Goal: Task Accomplishment & Management: Use online tool/utility

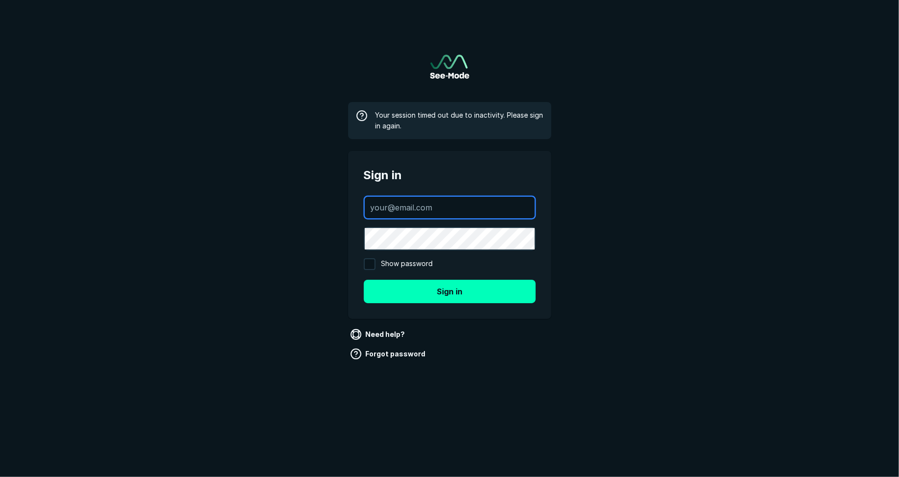
click at [406, 204] on input "text" at bounding box center [450, 207] width 170 height 21
type input "[PERSON_NAME][EMAIL_ADDRESS][DOMAIN_NAME]"
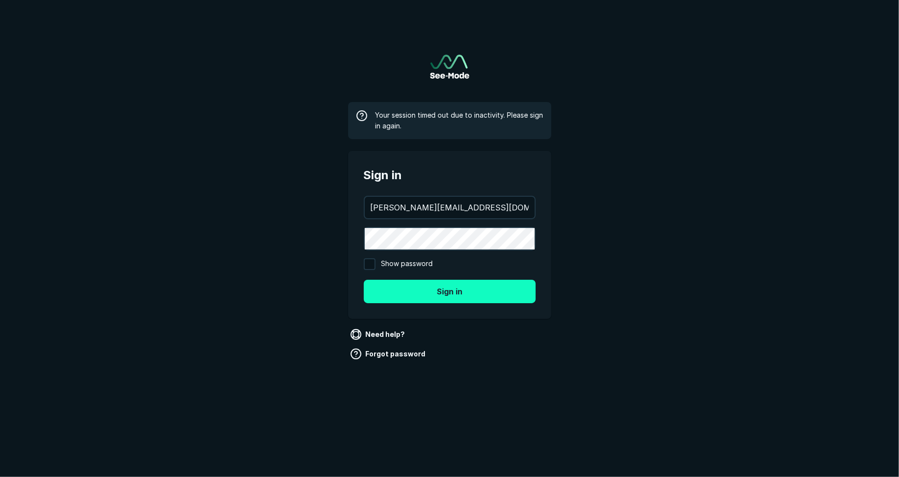
click at [470, 294] on button "Sign in" at bounding box center [450, 291] width 172 height 23
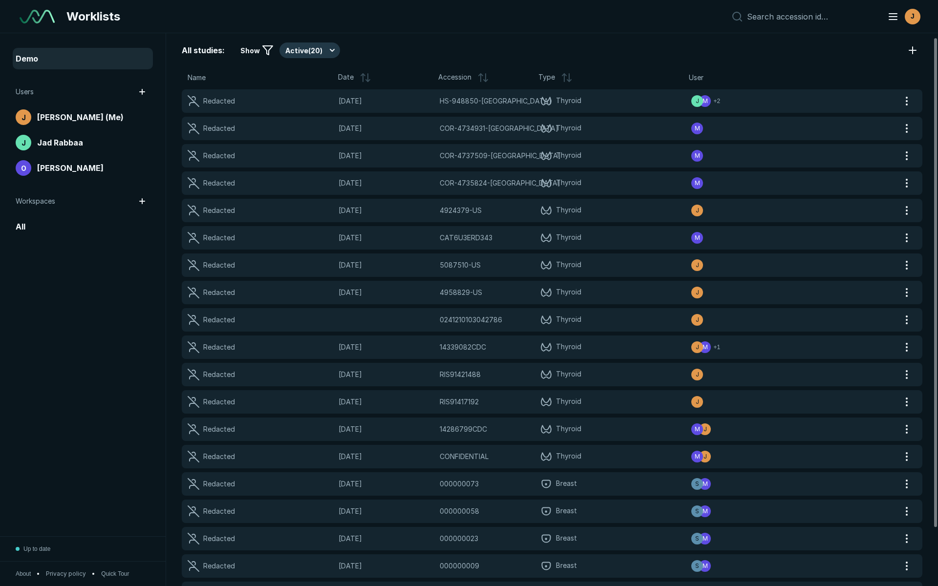
scroll to position [4, 0]
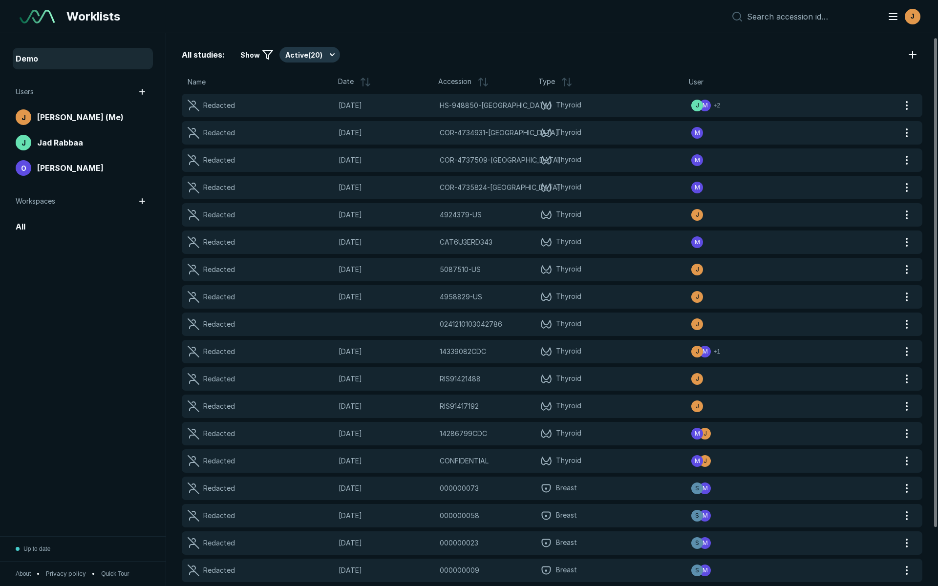
click at [680, 176] on div "Redacted [DATE] COR-4735824-US COR-4735824-US Thyroid M" at bounding box center [540, 187] width 717 height 23
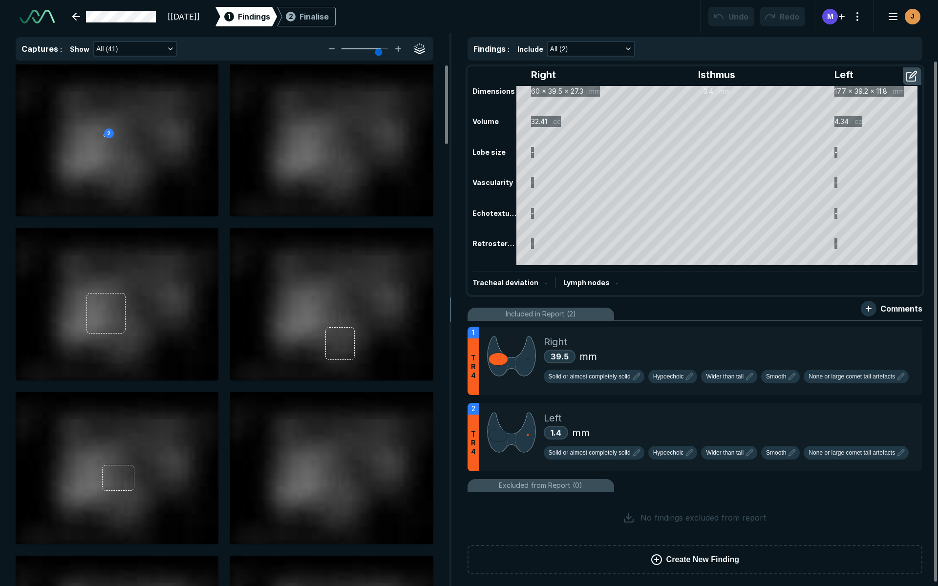
scroll to position [2253, 3294]
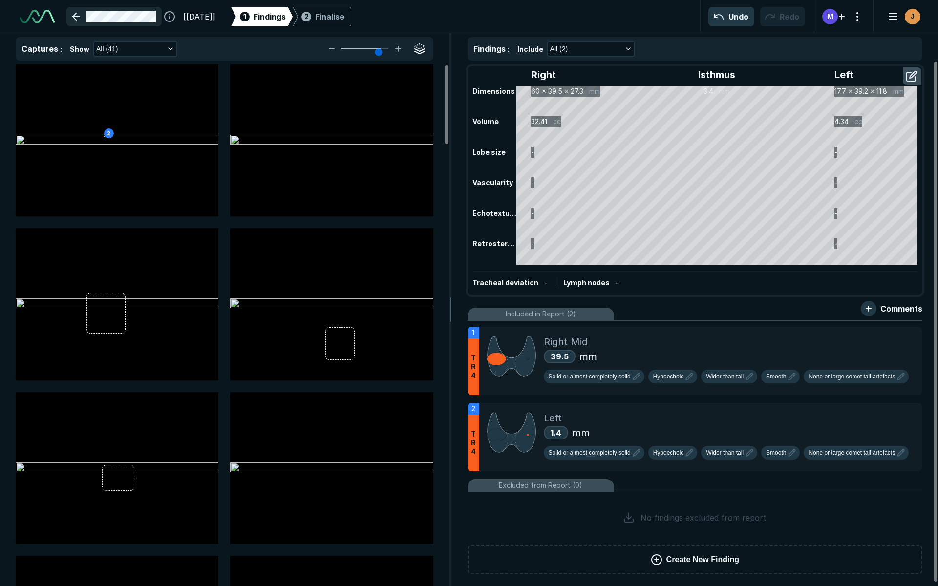
click at [78, 15] on link at bounding box center [113, 17] width 95 height 20
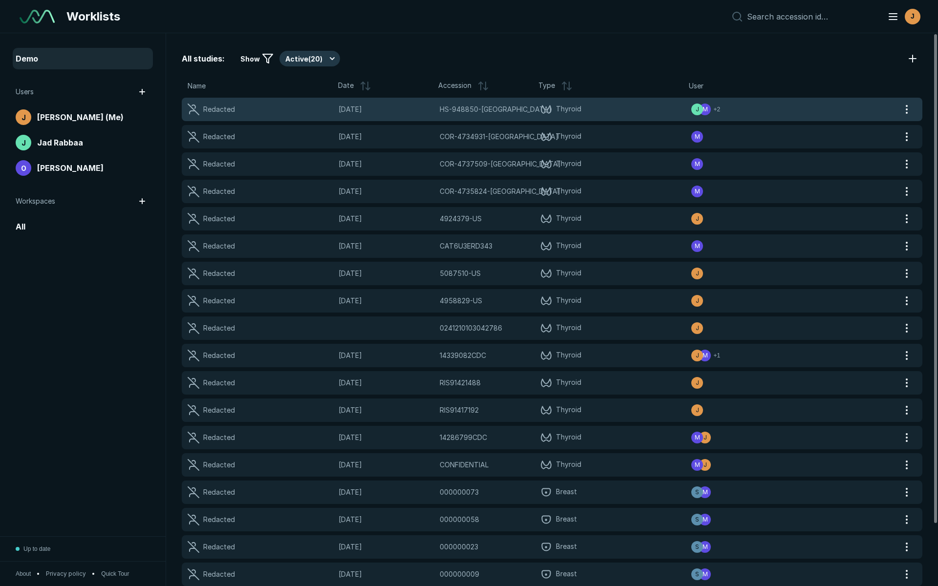
click at [623, 114] on span "Thyroid" at bounding box center [615, 110] width 151 height 12
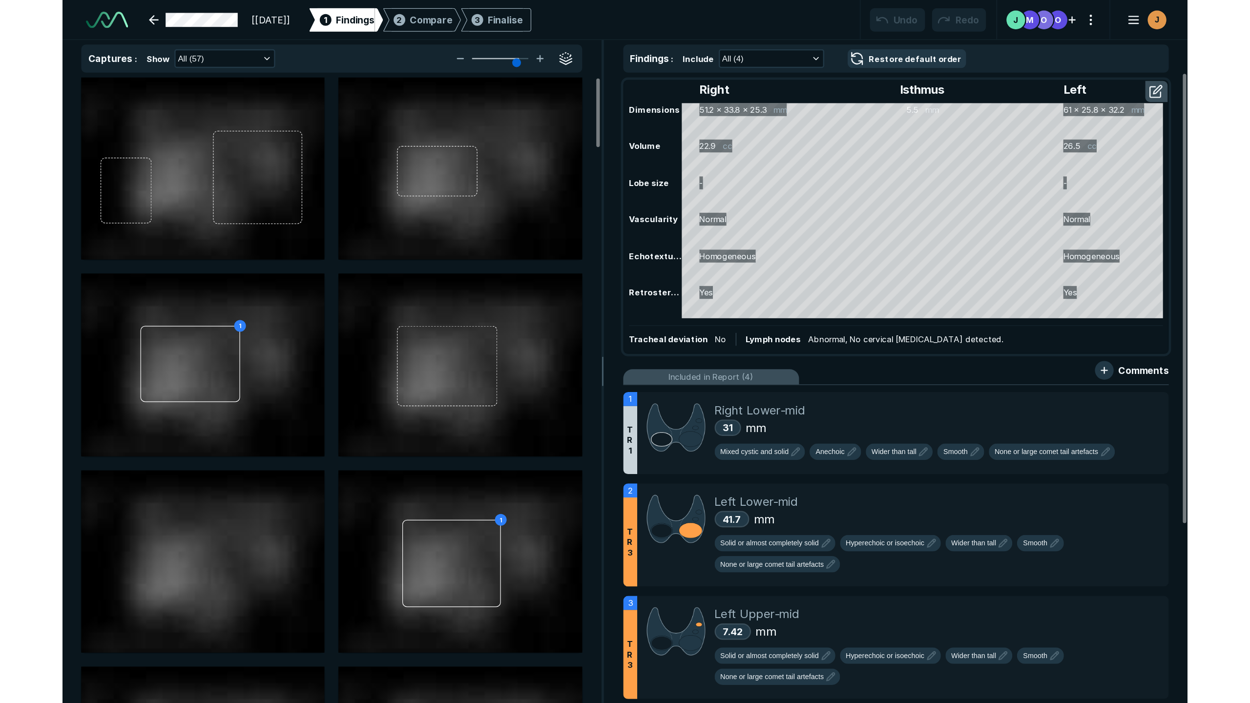
scroll to position [2253, 3294]
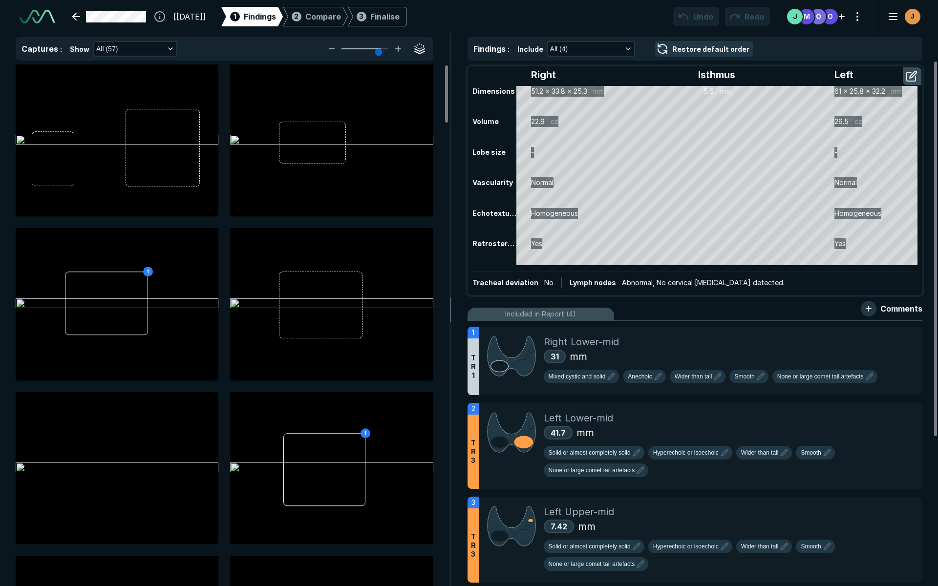
click at [373, 48] on input "range" at bounding box center [365, 48] width 55 height 1
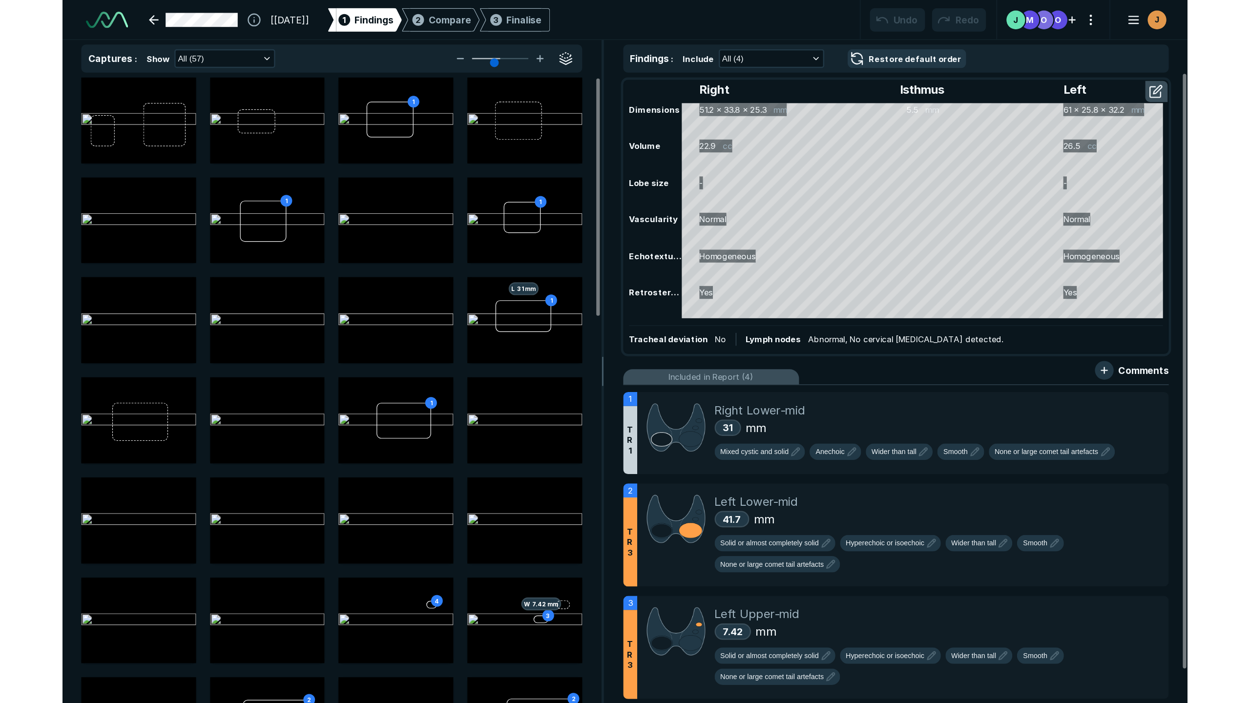
scroll to position [2258, 4028]
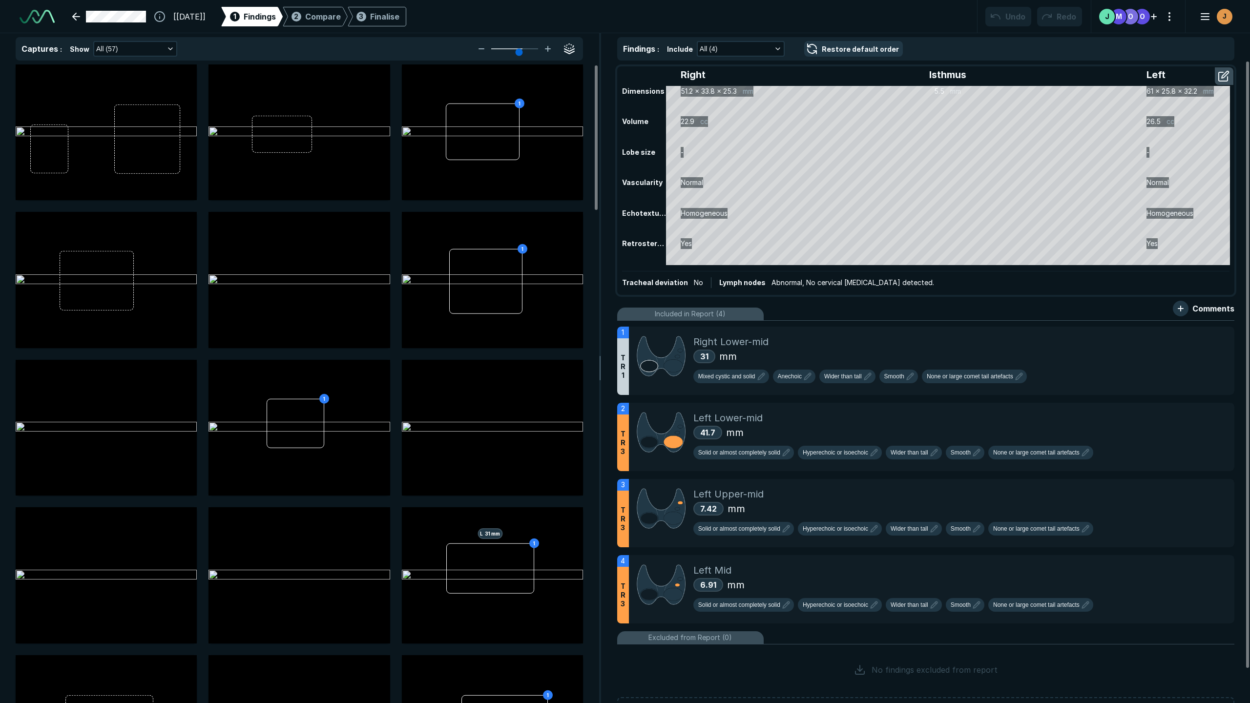
drag, startPoint x: 512, startPoint y: 51, endPoint x: 521, endPoint y: 50, distance: 8.8
click at [521, 49] on input "range" at bounding box center [514, 48] width 55 height 1
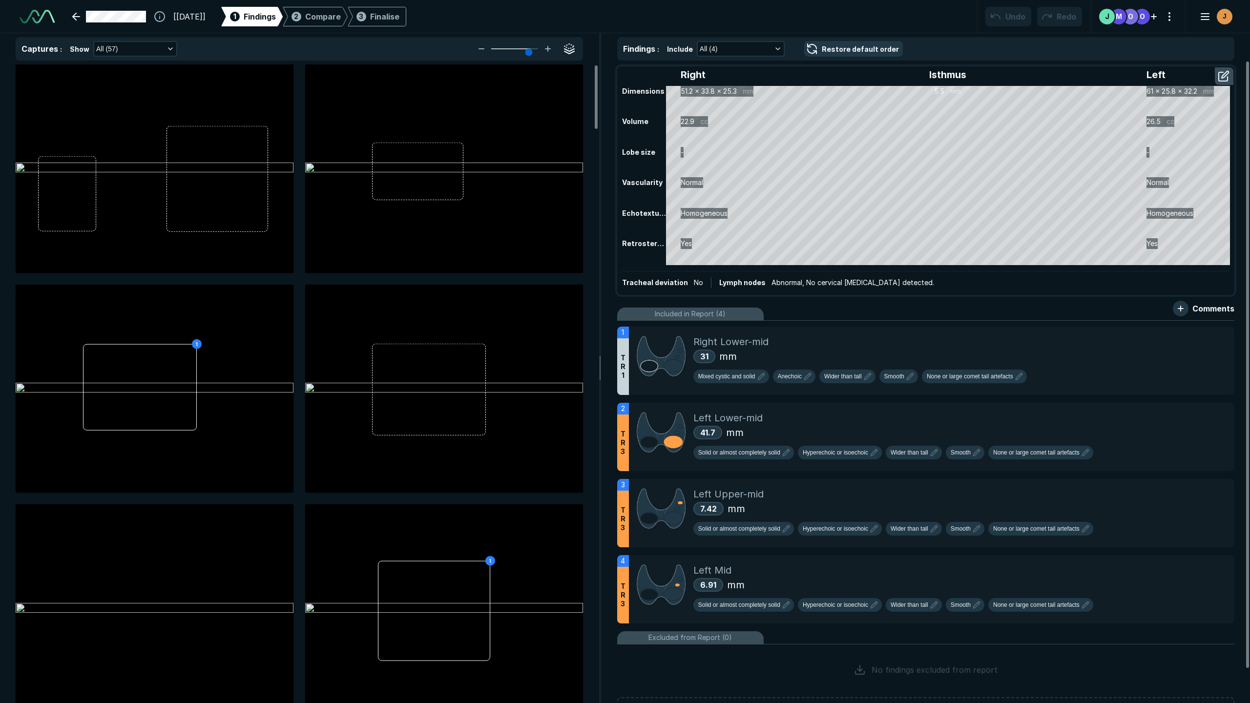
type input "4"
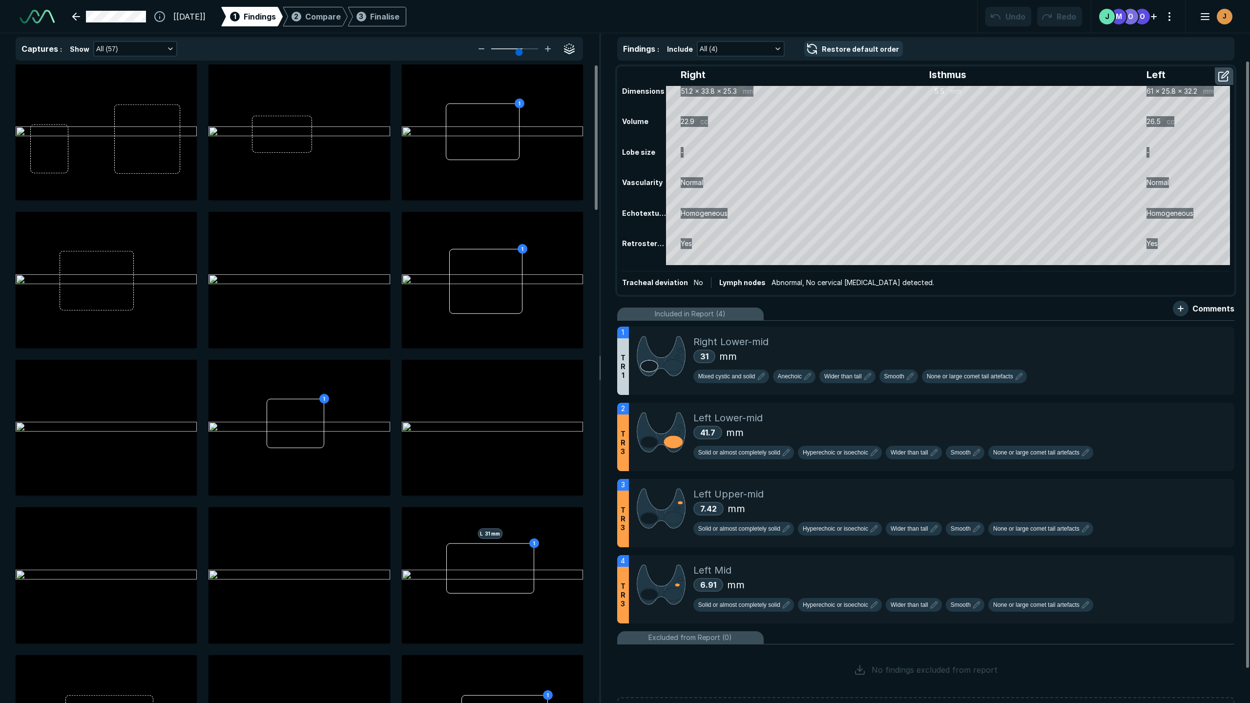
click at [518, 49] on input "range" at bounding box center [514, 48] width 55 height 1
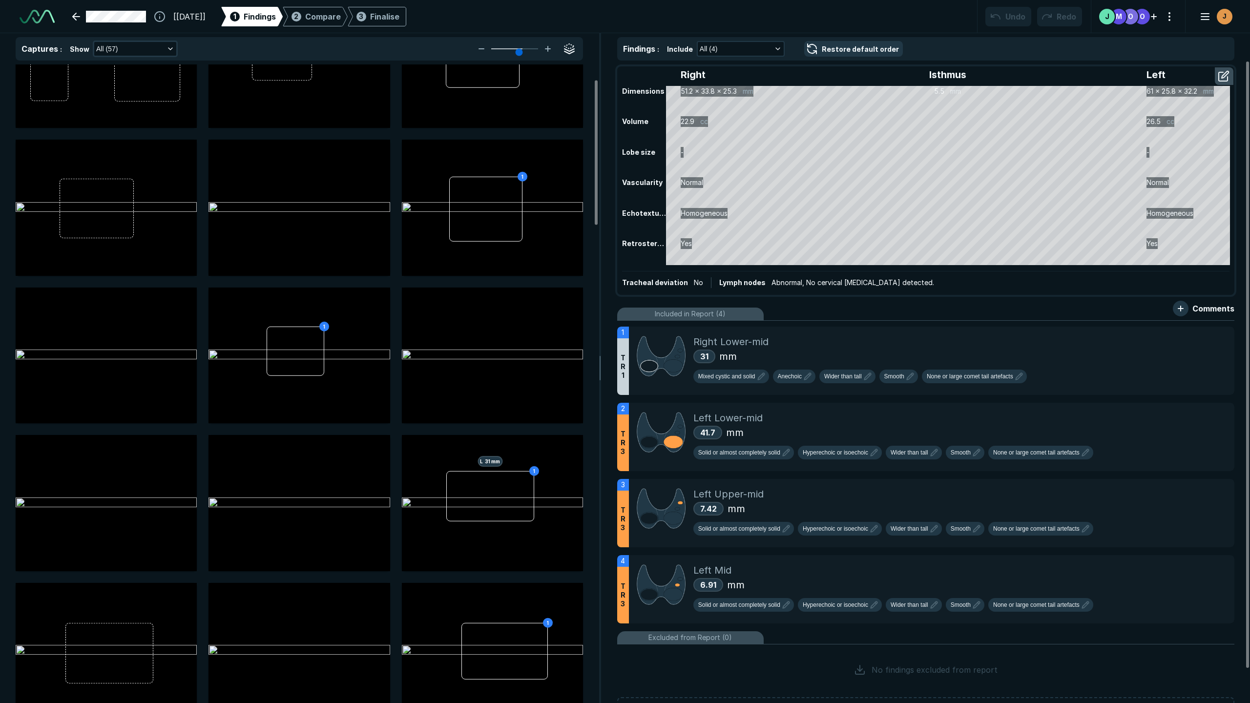
scroll to position [65, 0]
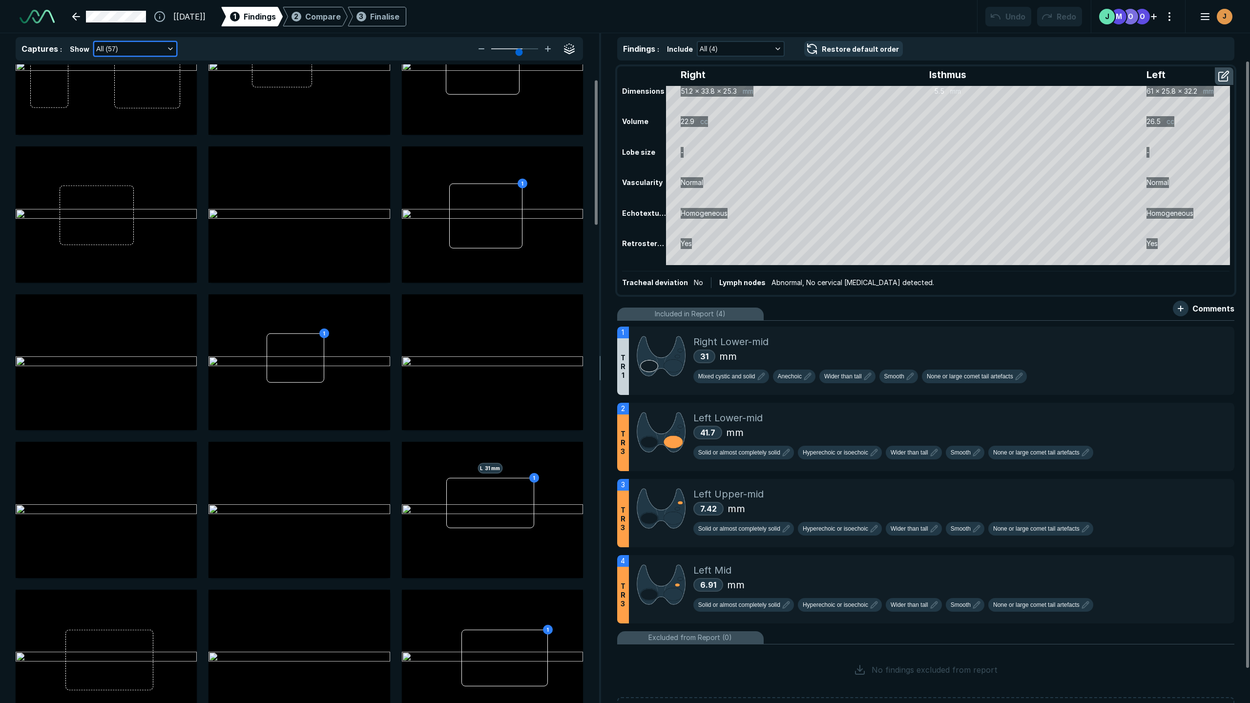
click at [163, 47] on button "All (57)" at bounding box center [135, 49] width 82 height 14
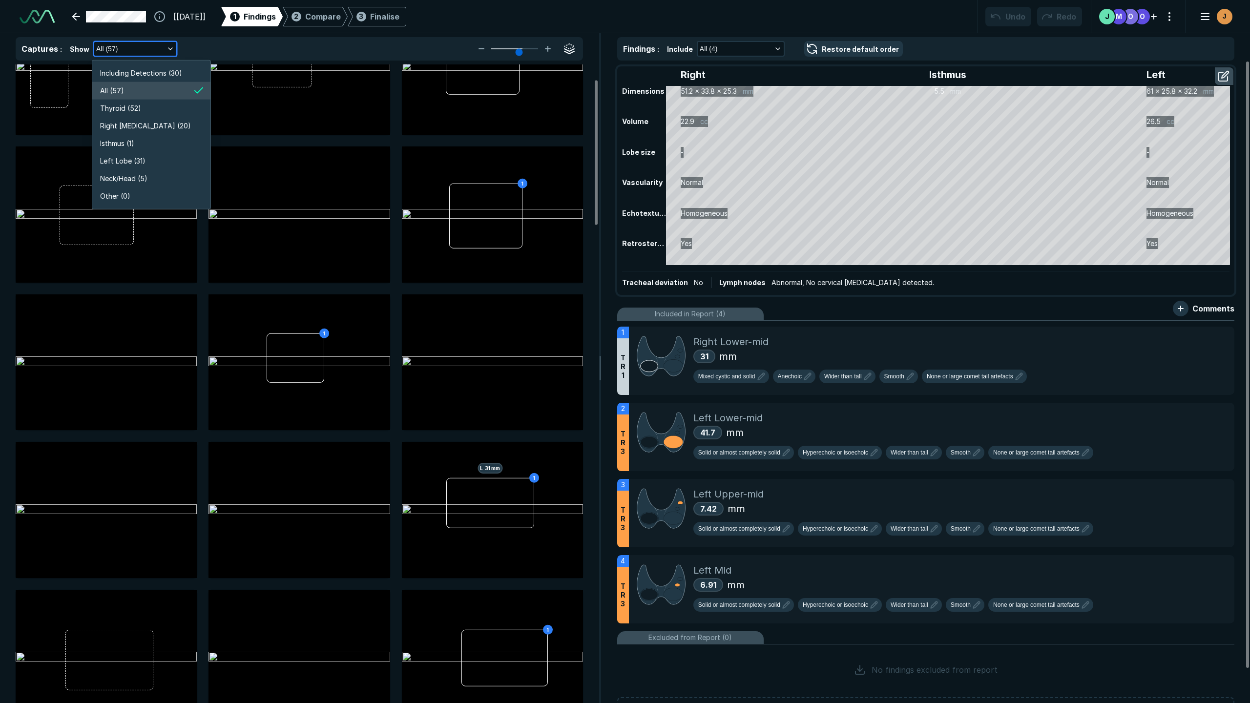
scroll to position [1867, 1745]
click at [145, 144] on li "Isthmus (1)" at bounding box center [151, 144] width 118 height 18
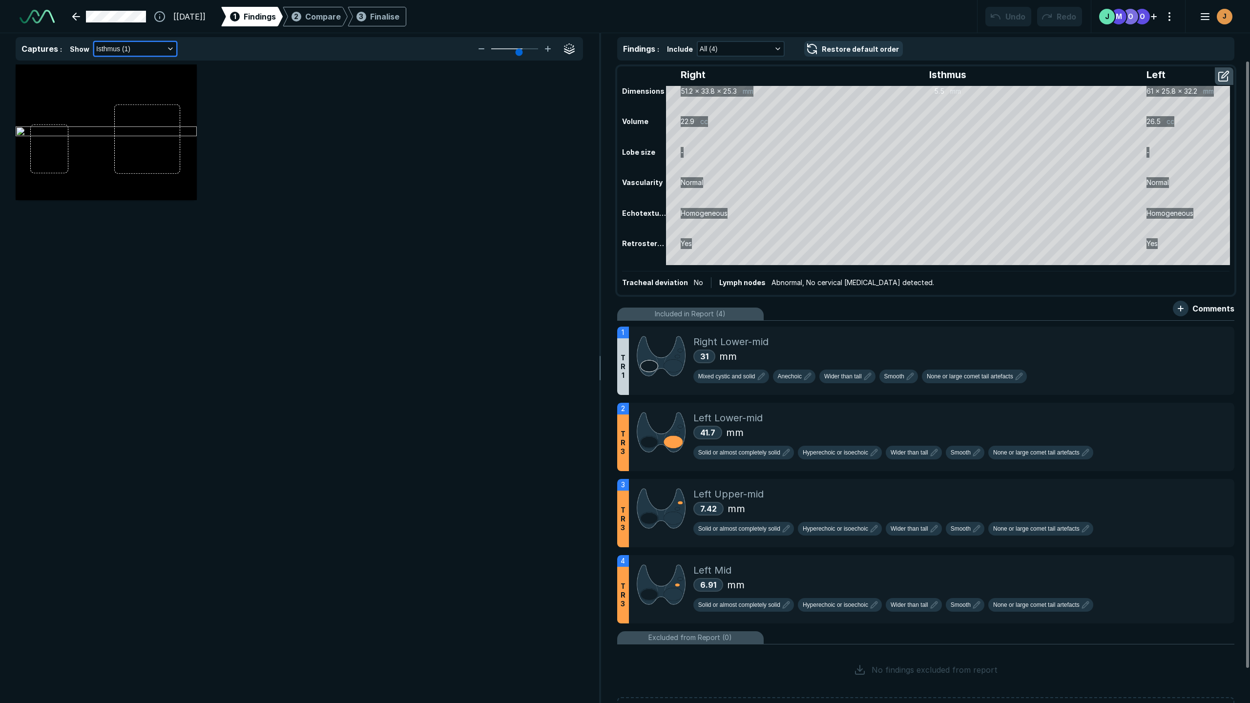
click at [169, 47] on icon "button" at bounding box center [171, 49] width 8 height 8
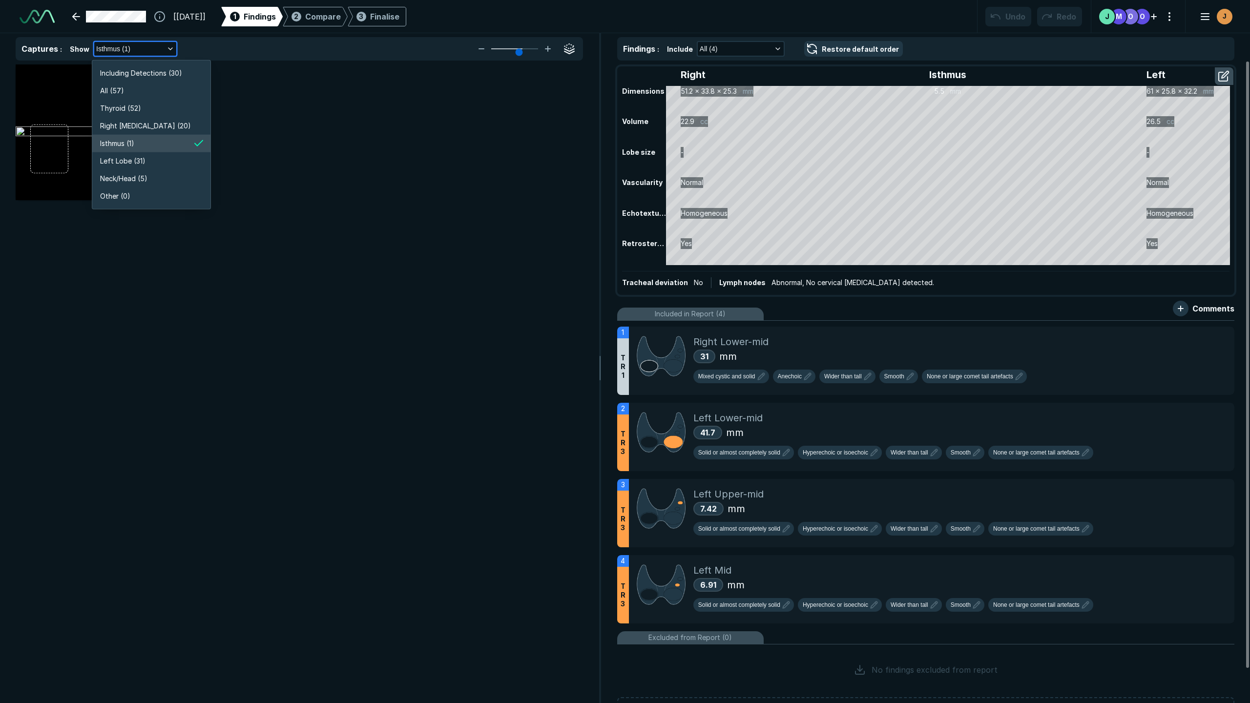
scroll to position [1867, 1745]
click at [164, 68] on span "Including Detections (30)" at bounding box center [141, 73] width 82 height 11
click at [164, 64] on div at bounding box center [106, 132] width 181 height 136
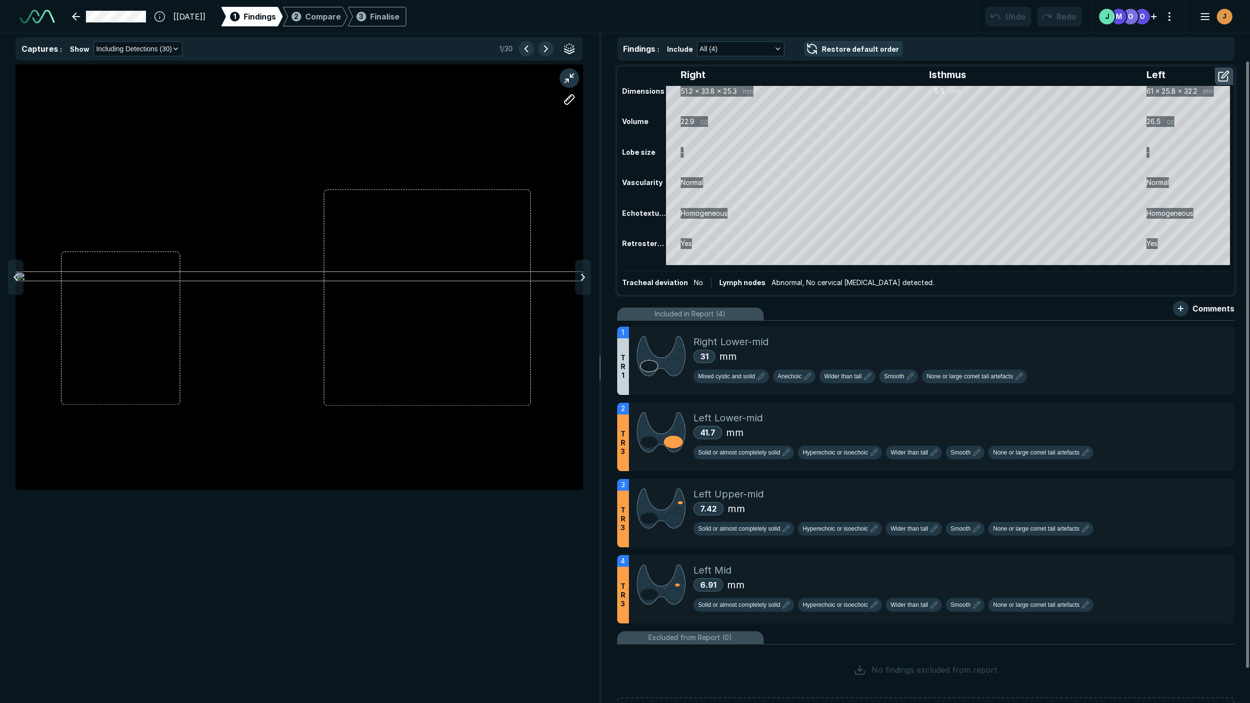
scroll to position [4023, 3793]
click at [169, 54] on button "Including Detections (30)" at bounding box center [137, 49] width 87 height 14
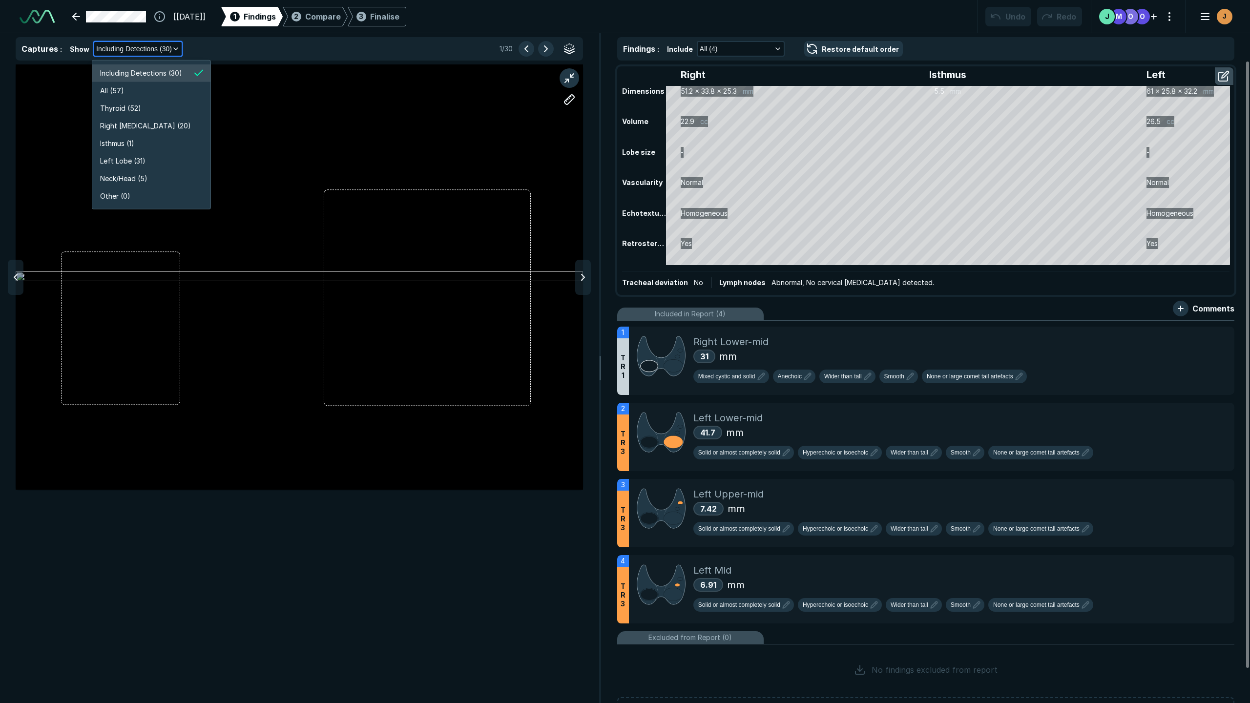
scroll to position [1867, 1745]
click at [165, 72] on span "Including Detections (30)" at bounding box center [141, 73] width 82 height 11
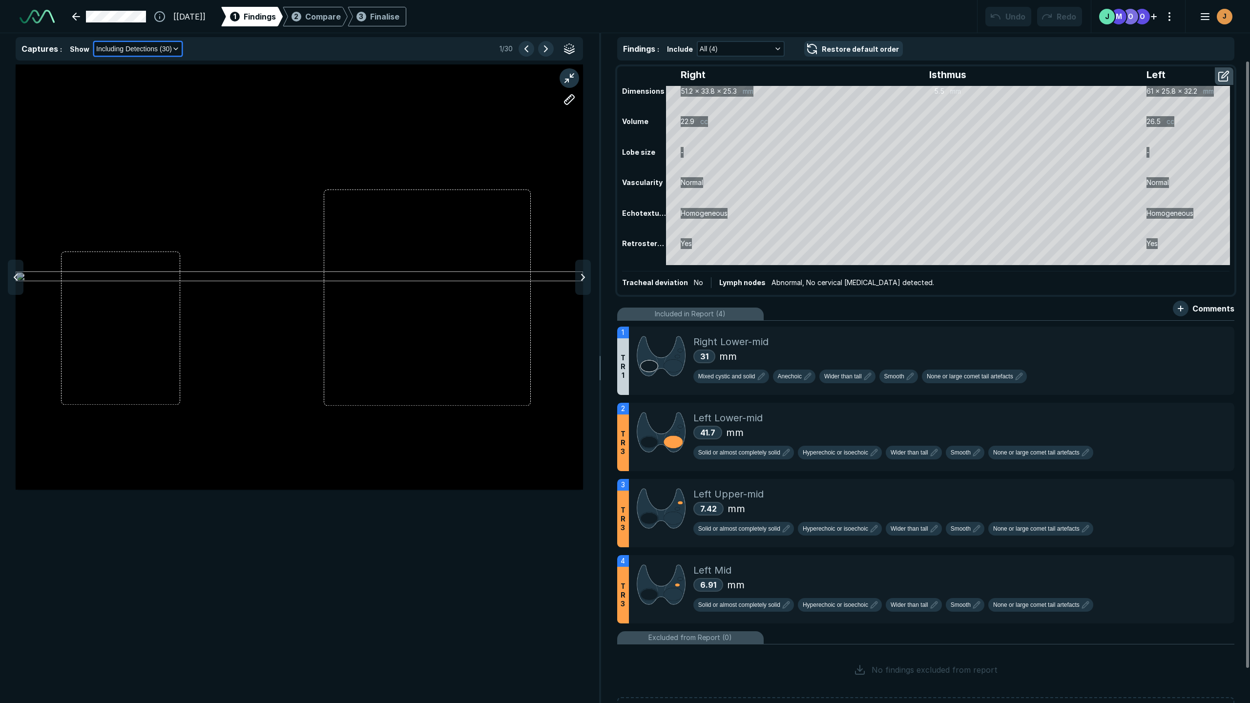
click at [170, 53] on button "Including Detections (30)" at bounding box center [137, 49] width 87 height 14
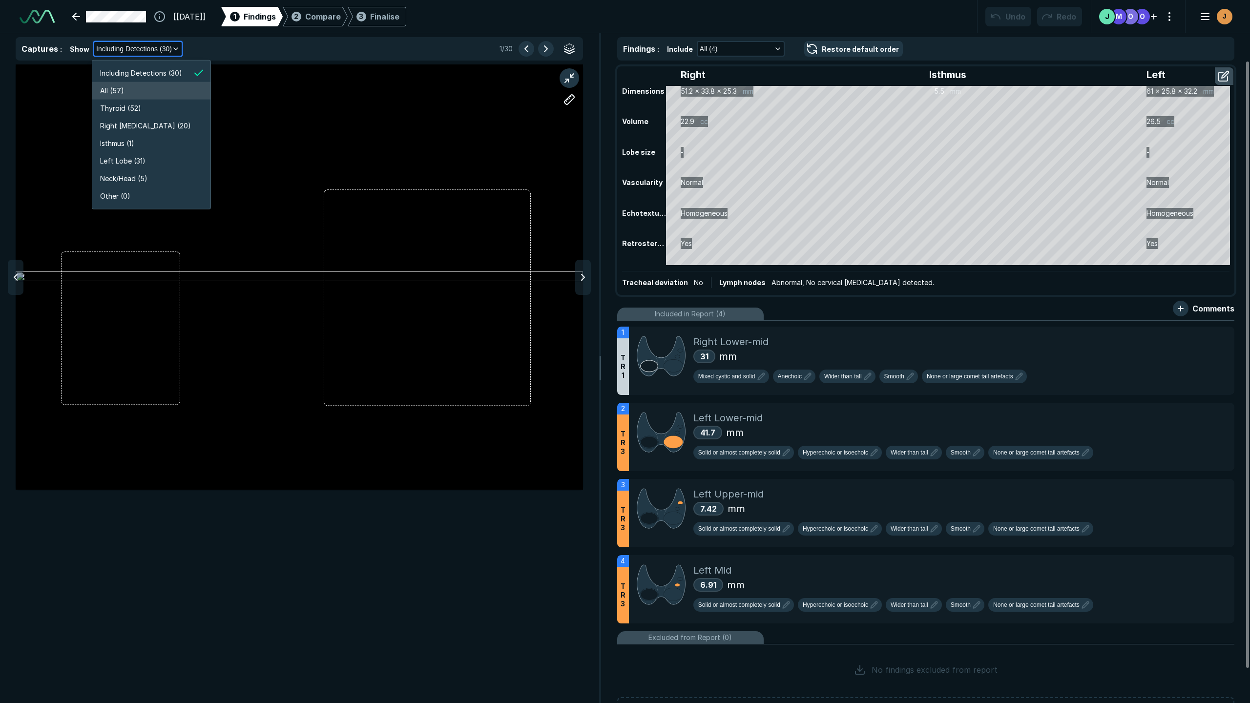
click at [162, 85] on li "All (57)" at bounding box center [151, 91] width 118 height 18
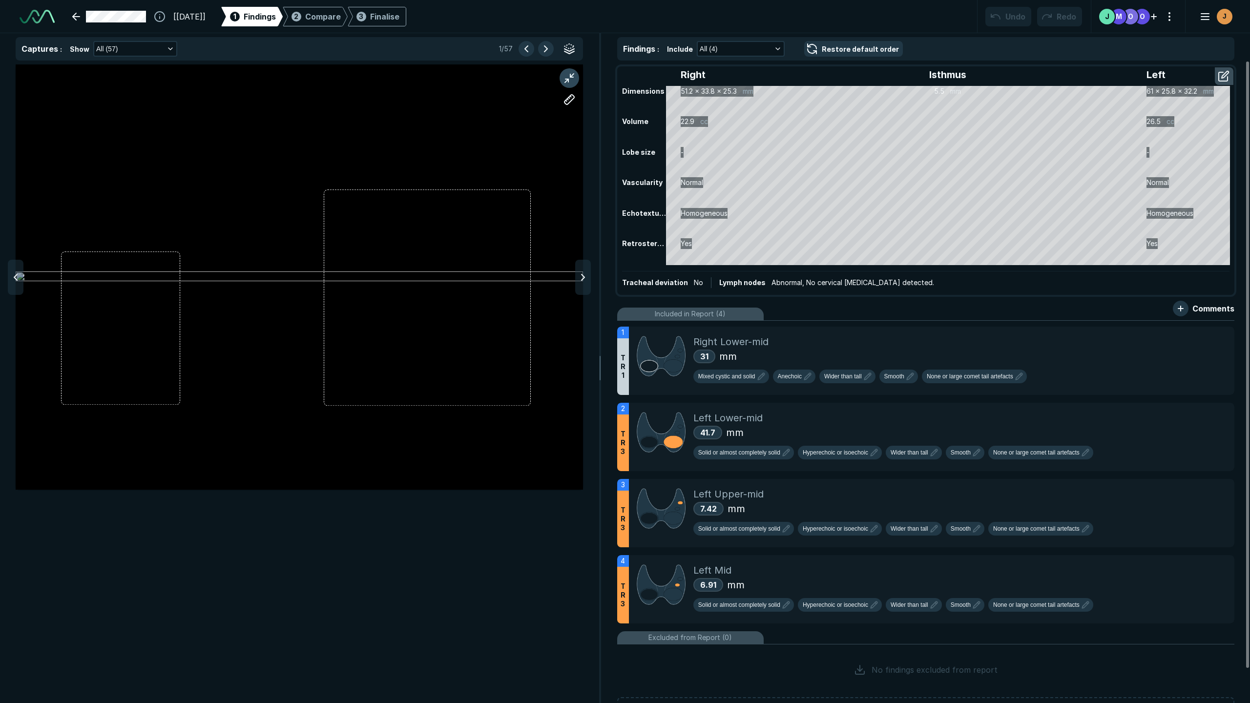
click at [573, 80] on button "button" at bounding box center [570, 78] width 20 height 20
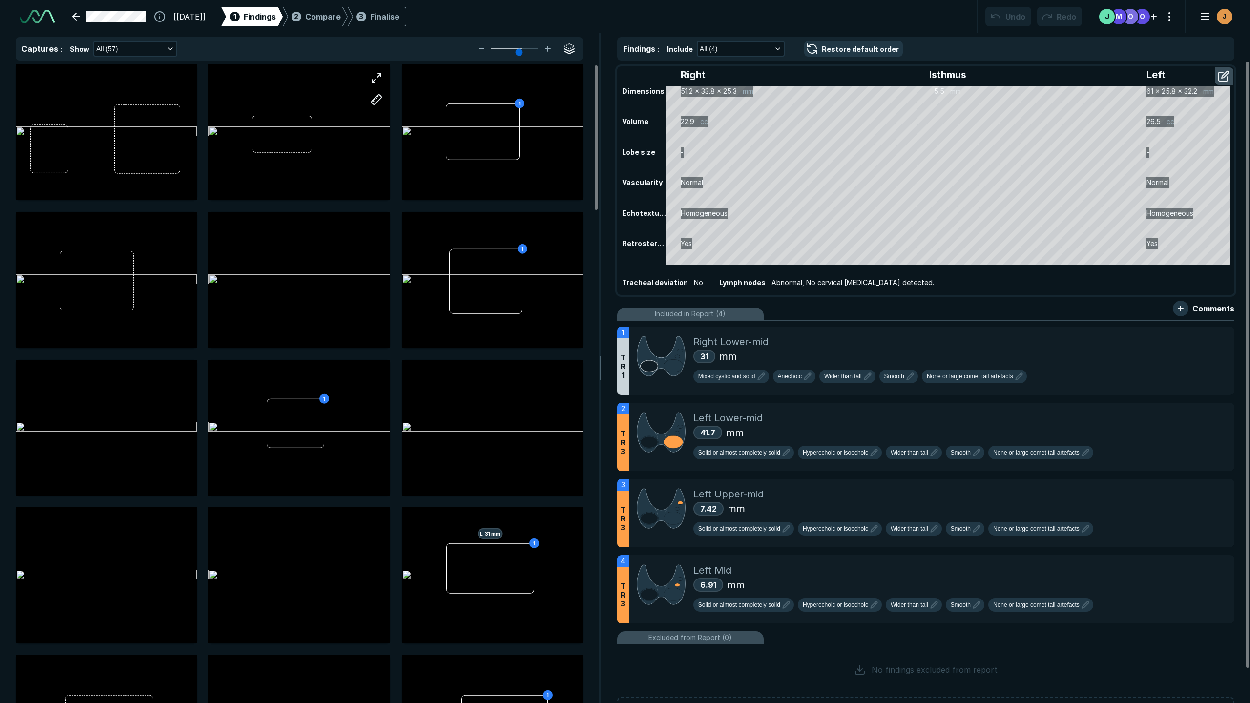
scroll to position [4023, 3793]
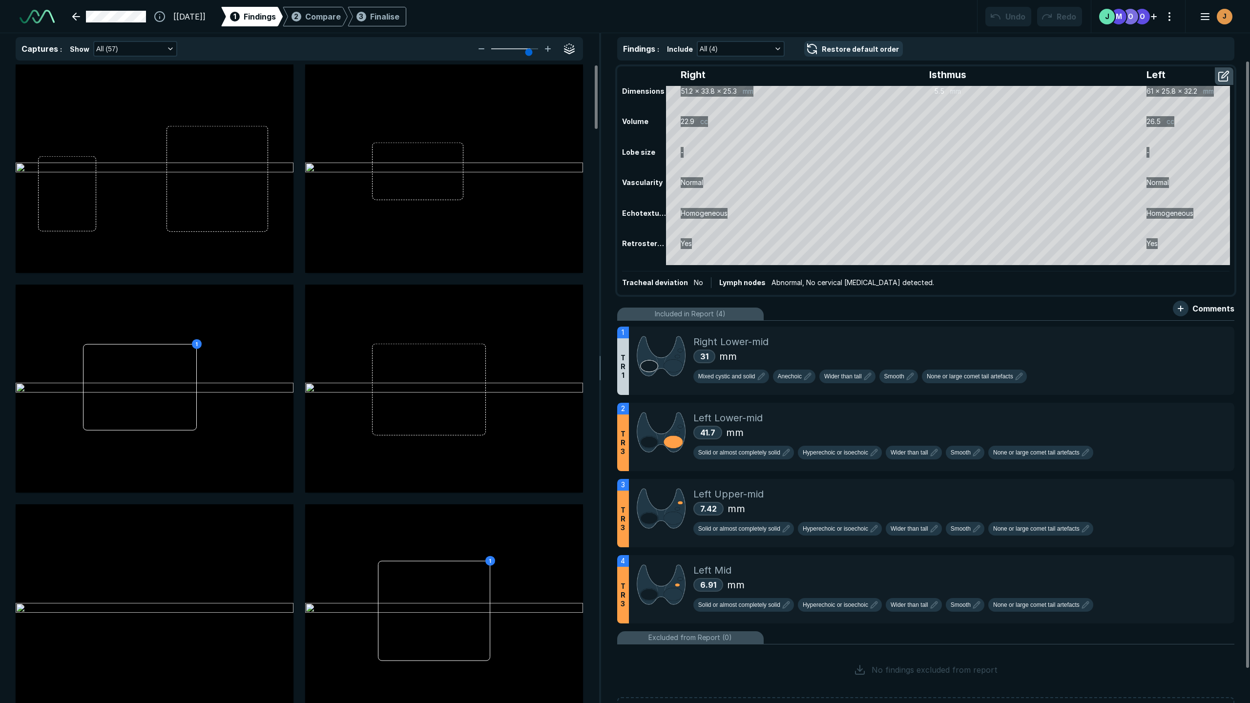
drag, startPoint x: 523, startPoint y: 48, endPoint x: 529, endPoint y: 48, distance: 6.8
type input "5"
click at [529, 48] on input "range" at bounding box center [514, 48] width 55 height 1
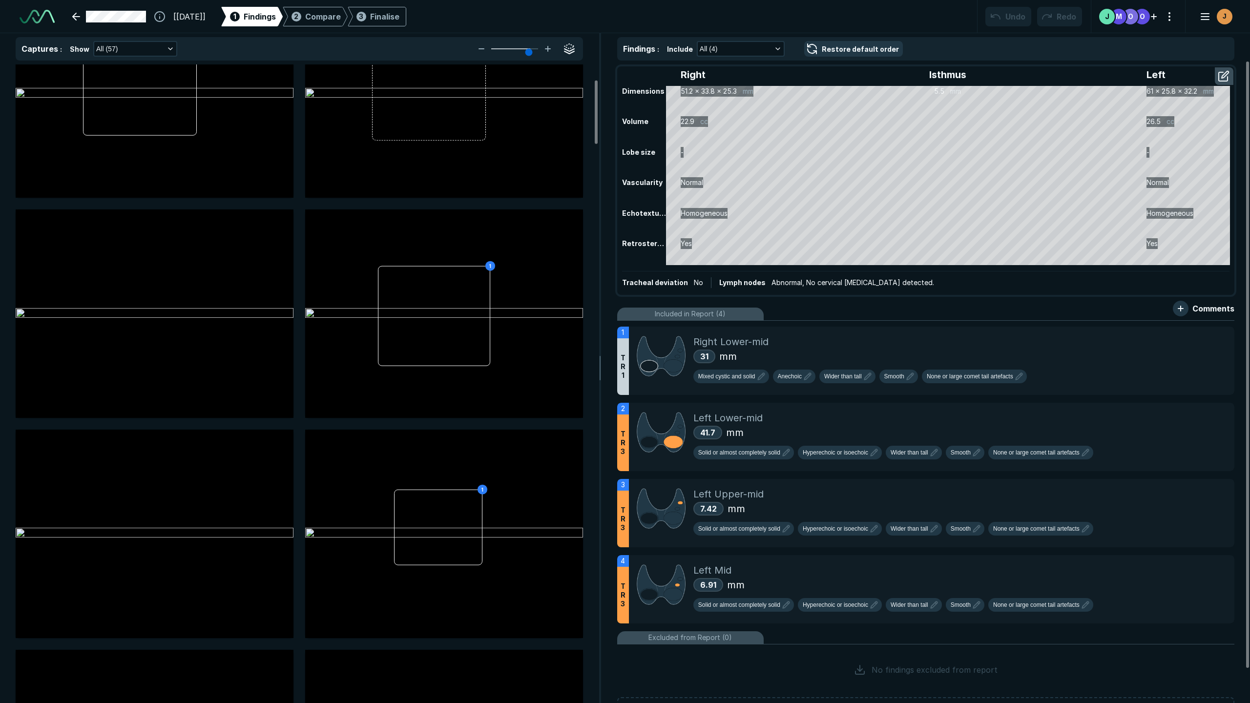
scroll to position [0, 0]
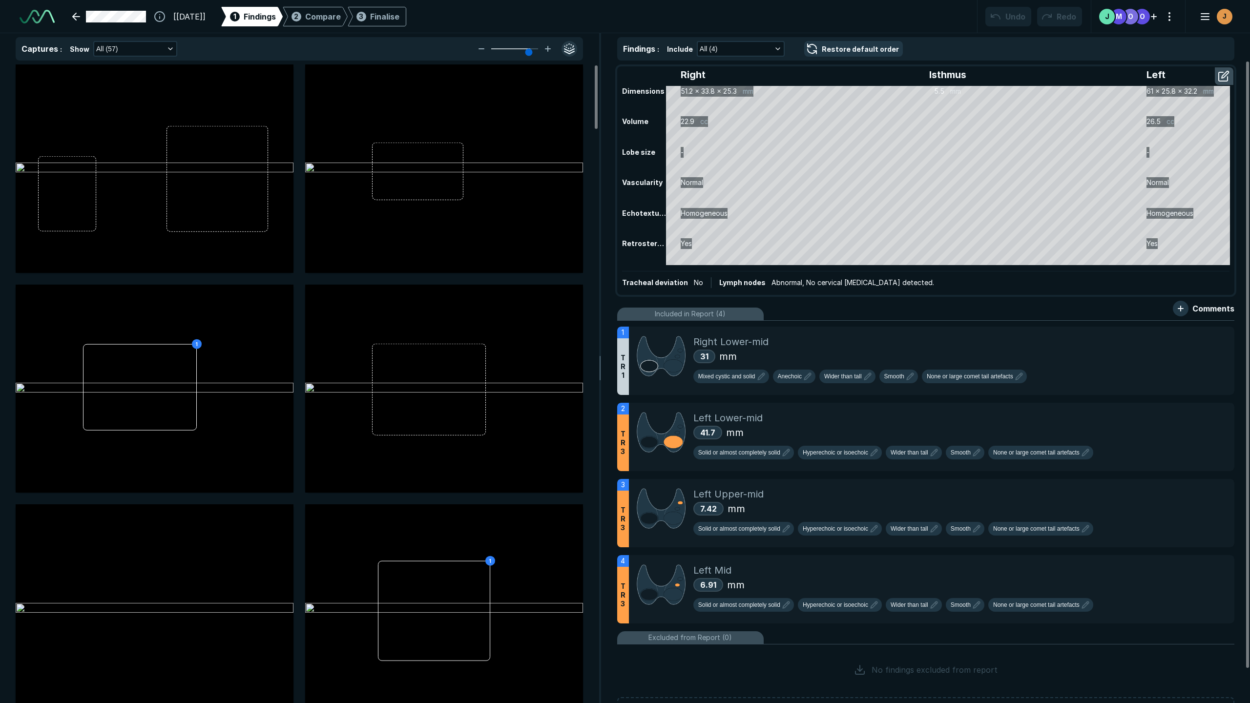
click at [571, 54] on button "button" at bounding box center [570, 49] width 16 height 16
click at [572, 52] on button "button" at bounding box center [570, 49] width 16 height 16
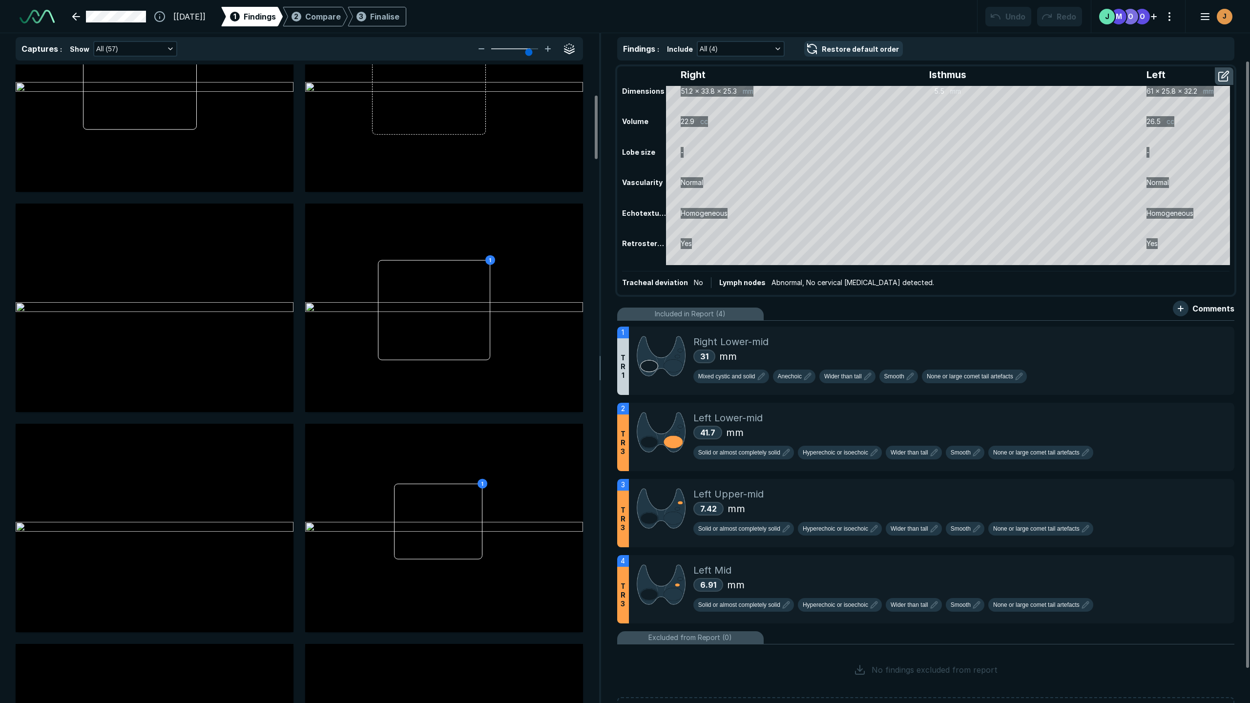
scroll to position [302, 0]
click at [899, 77] on button "button" at bounding box center [1225, 76] width 18 height 16
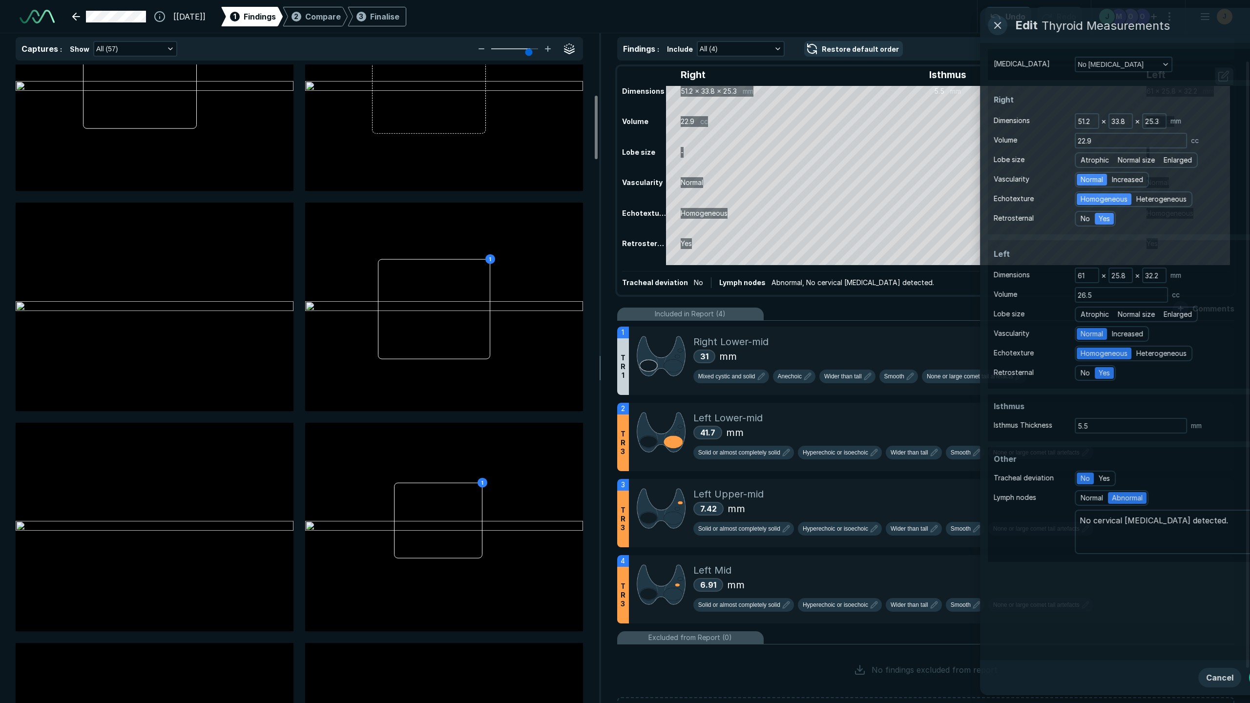
scroll to position [4012, 2662]
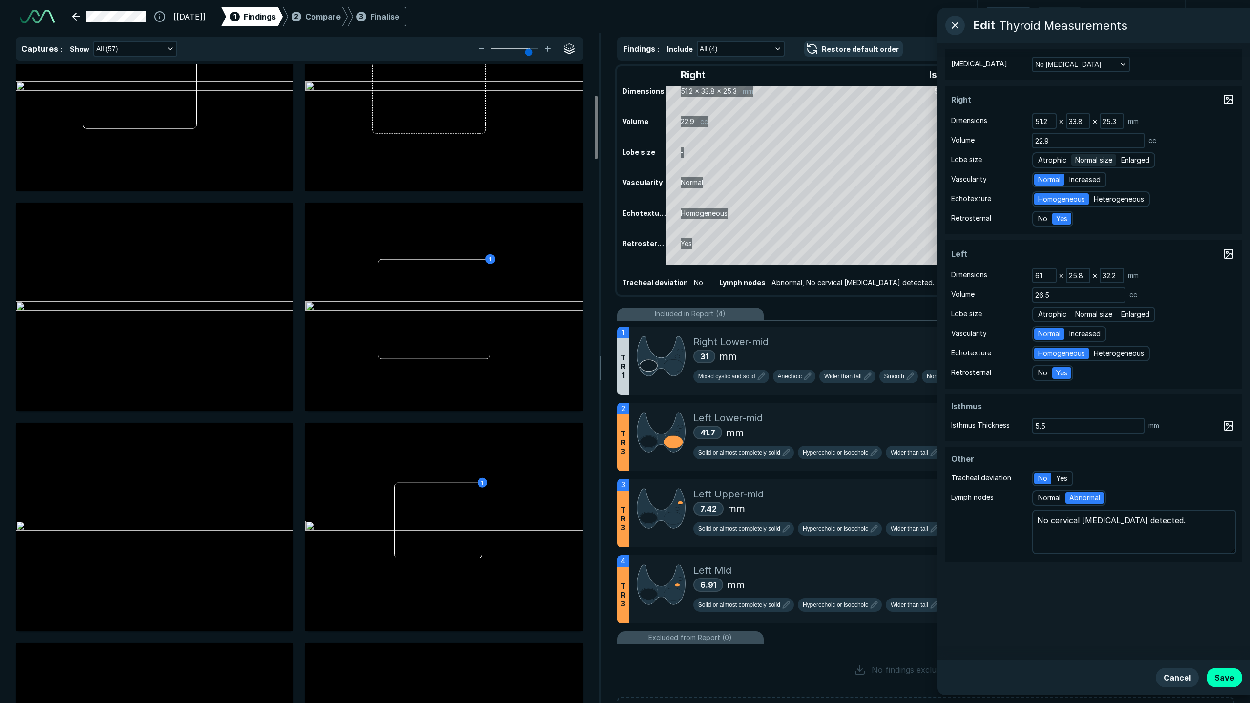
click at [899, 160] on span "Normal size" at bounding box center [1094, 160] width 37 height 11
click at [899, 160] on input "Normal size" at bounding box center [1077, 159] width 6 height 6
radio input "true"
type textarea "x"
click at [899, 309] on span "Normal size" at bounding box center [1094, 314] width 37 height 11
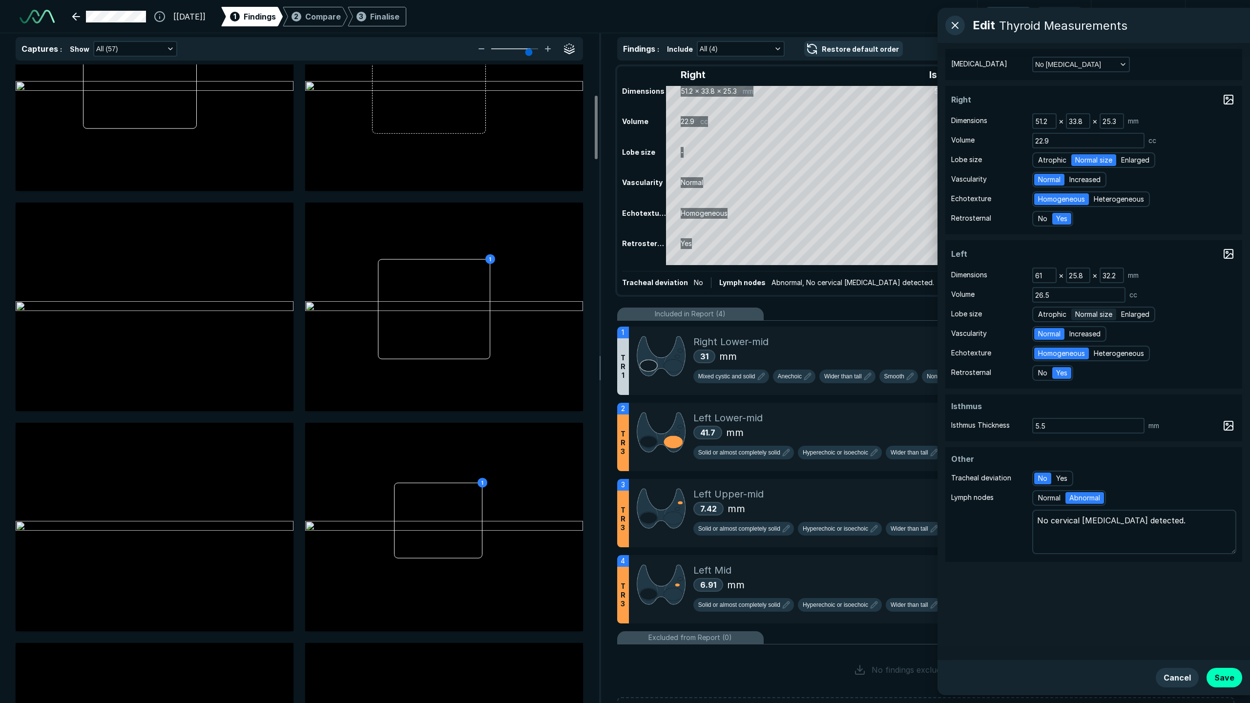
click at [899, 310] on input "Normal size" at bounding box center [1077, 313] width 6 height 6
radio input "true"
click at [899, 64] on button "No [MEDICAL_DATA]" at bounding box center [1082, 65] width 96 height 14
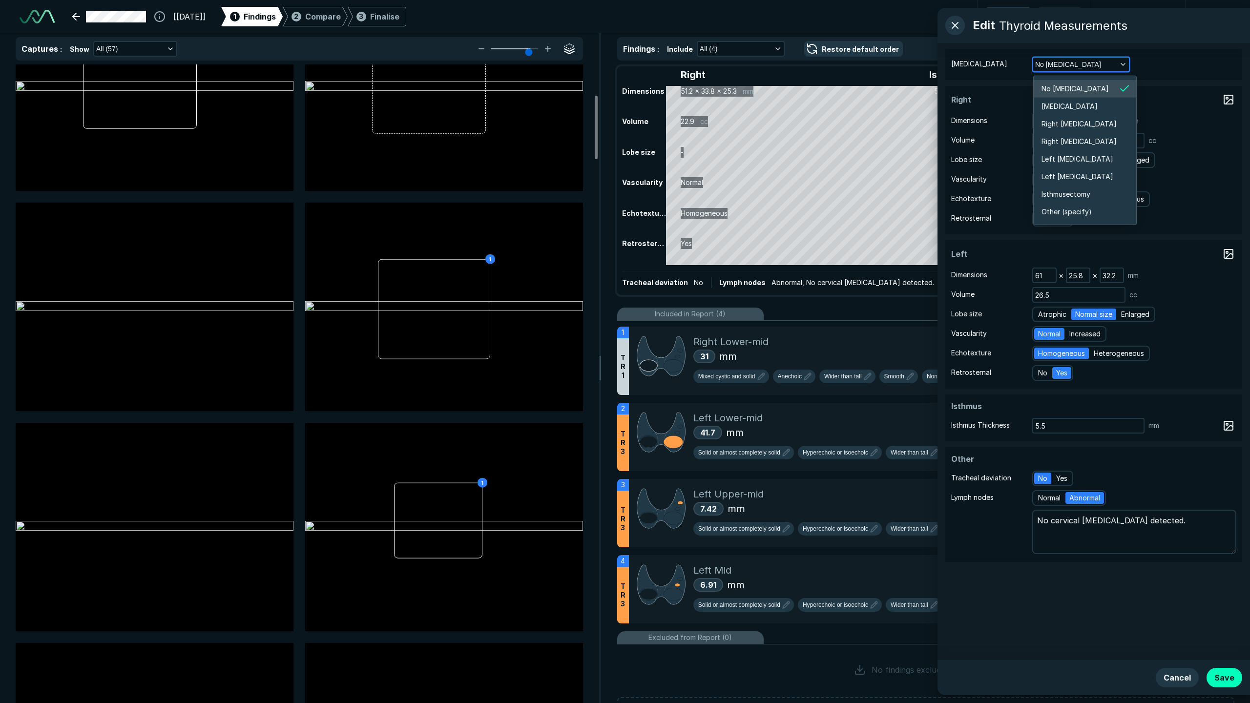
scroll to position [1867, 1769]
click at [899, 123] on span "Right [MEDICAL_DATA]" at bounding box center [1079, 124] width 75 height 11
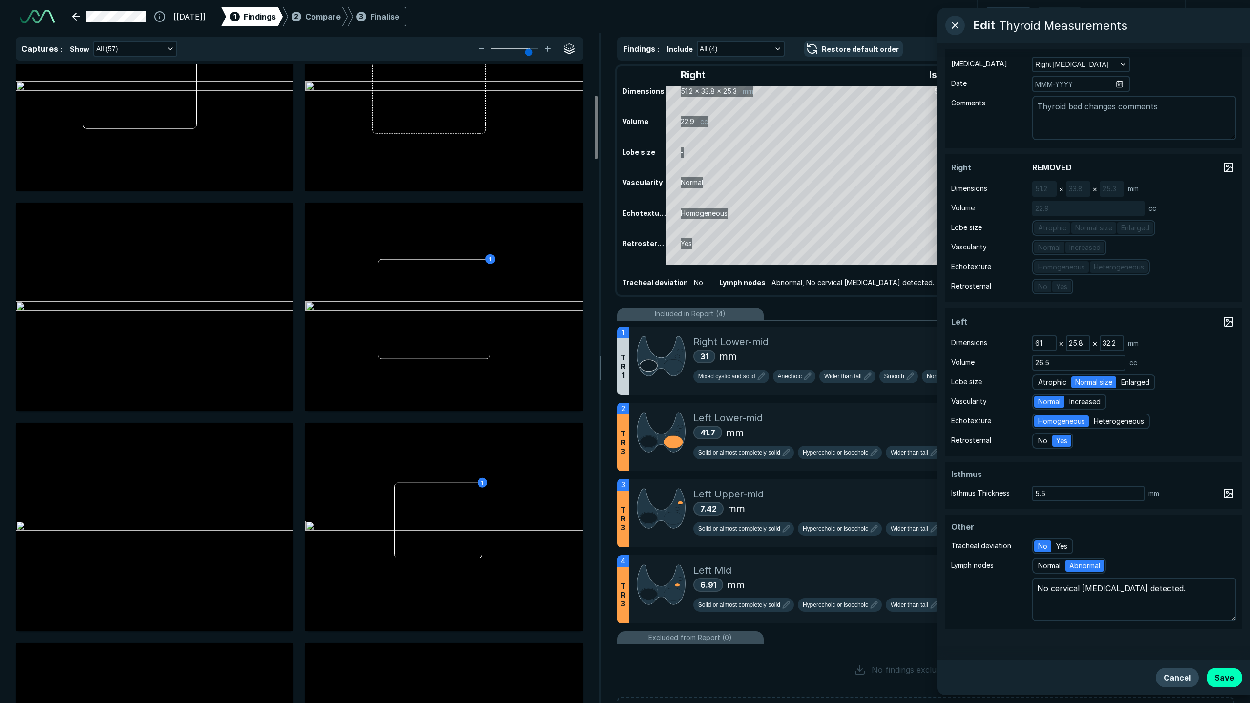
click at [899, 477] on button "Cancel" at bounding box center [1177, 678] width 43 height 20
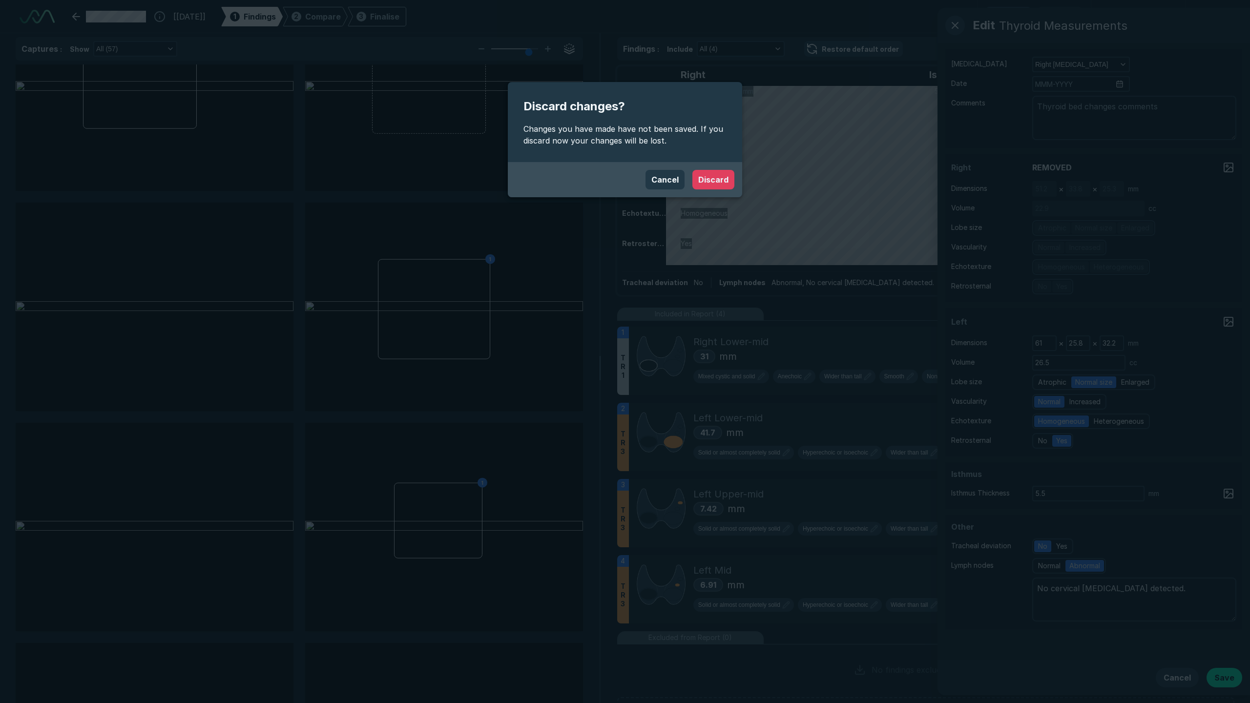
click at [705, 177] on button "Discard" at bounding box center [714, 180] width 42 height 20
type textarea "x"
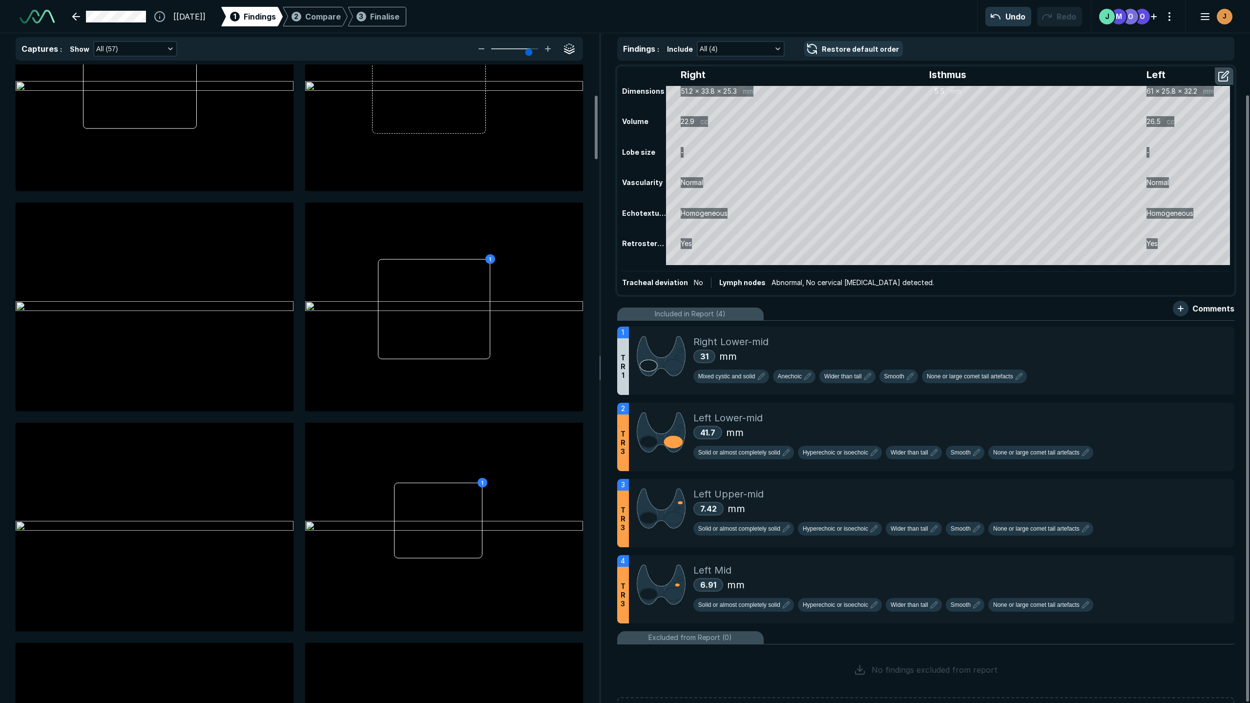
scroll to position [36, 0]
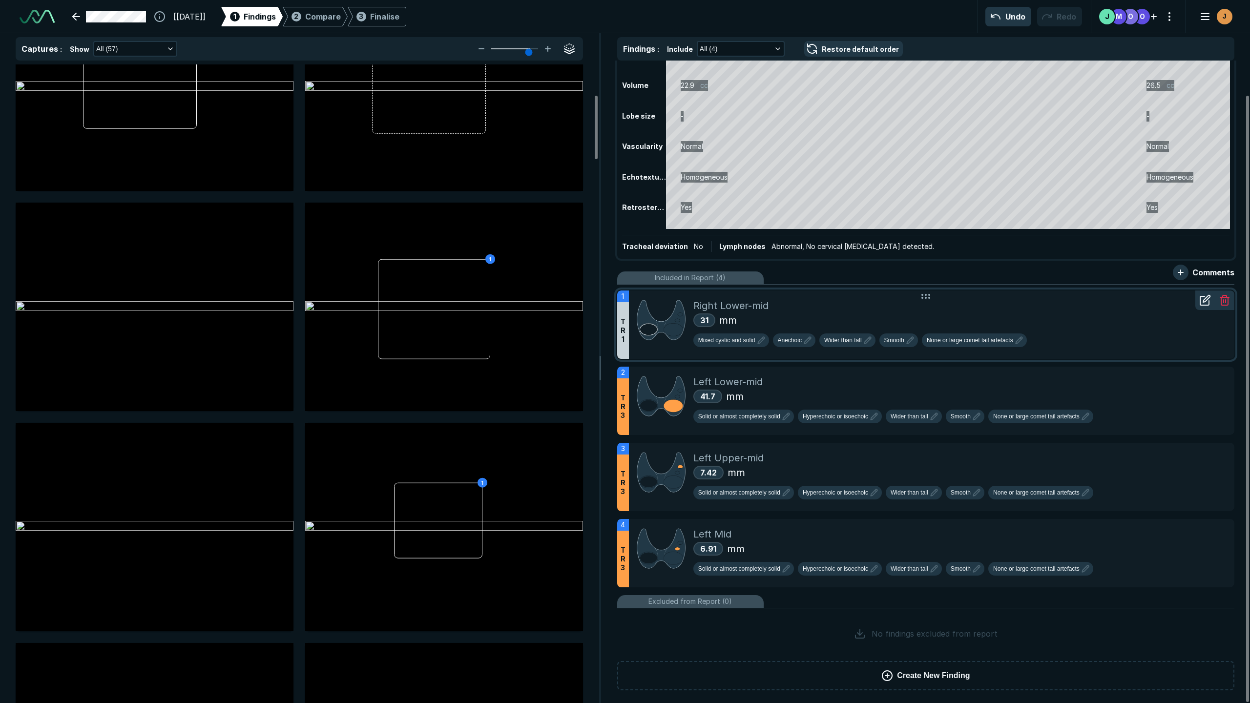
click at [899, 305] on div "Right Lower-mid" at bounding box center [960, 305] width 533 height 15
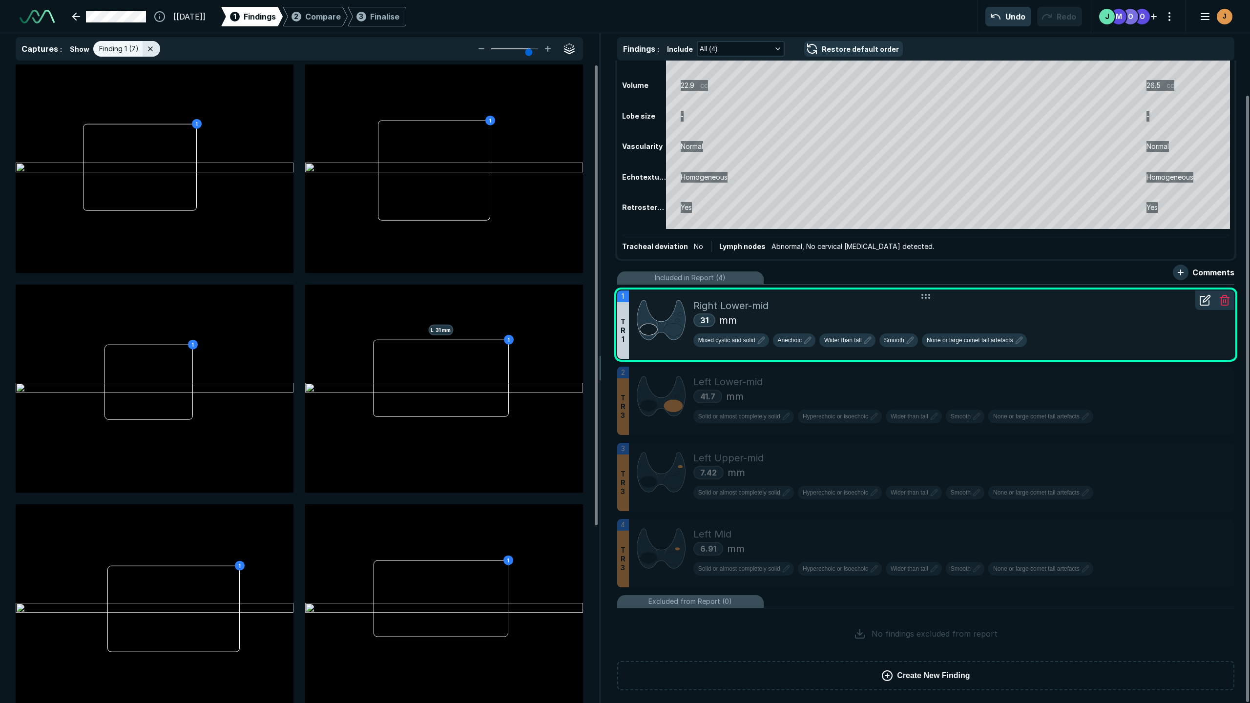
scroll to position [4023, 3793]
click at [715, 341] on span "Mixed cystic and solid" at bounding box center [726, 340] width 57 height 9
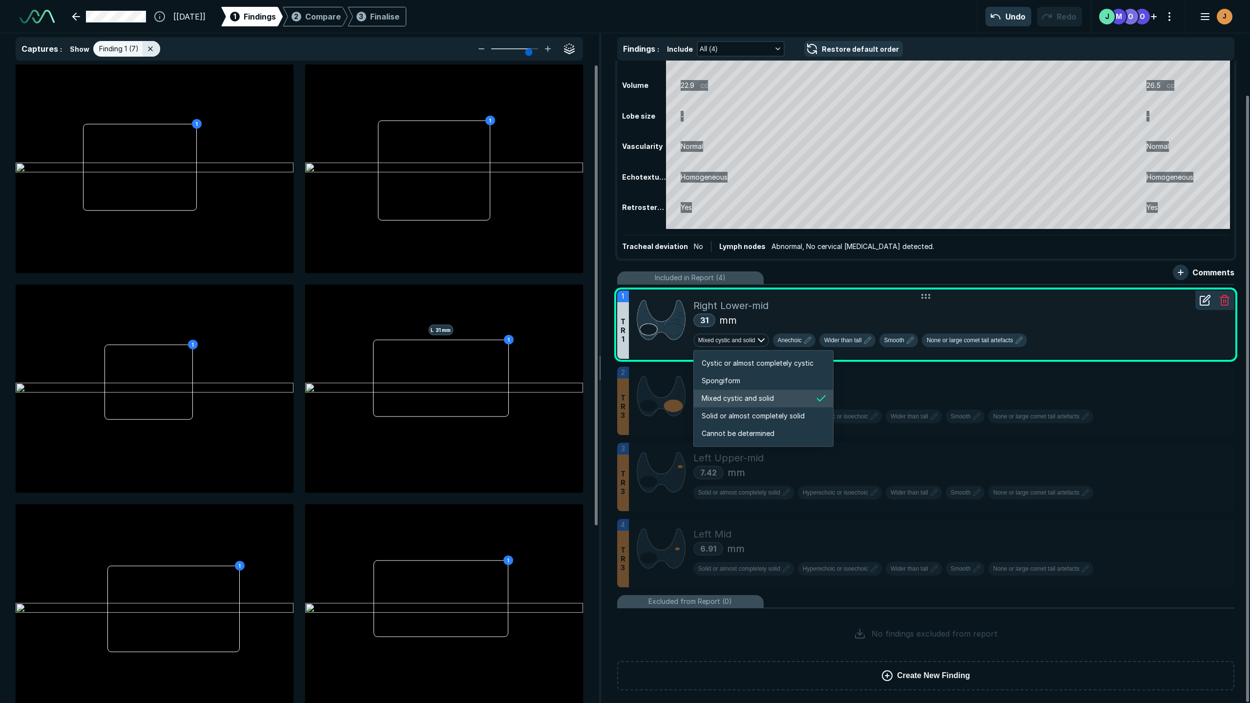
scroll to position [1629, 1876]
click at [746, 411] on span "Solid or almost completely solid" at bounding box center [753, 416] width 103 height 11
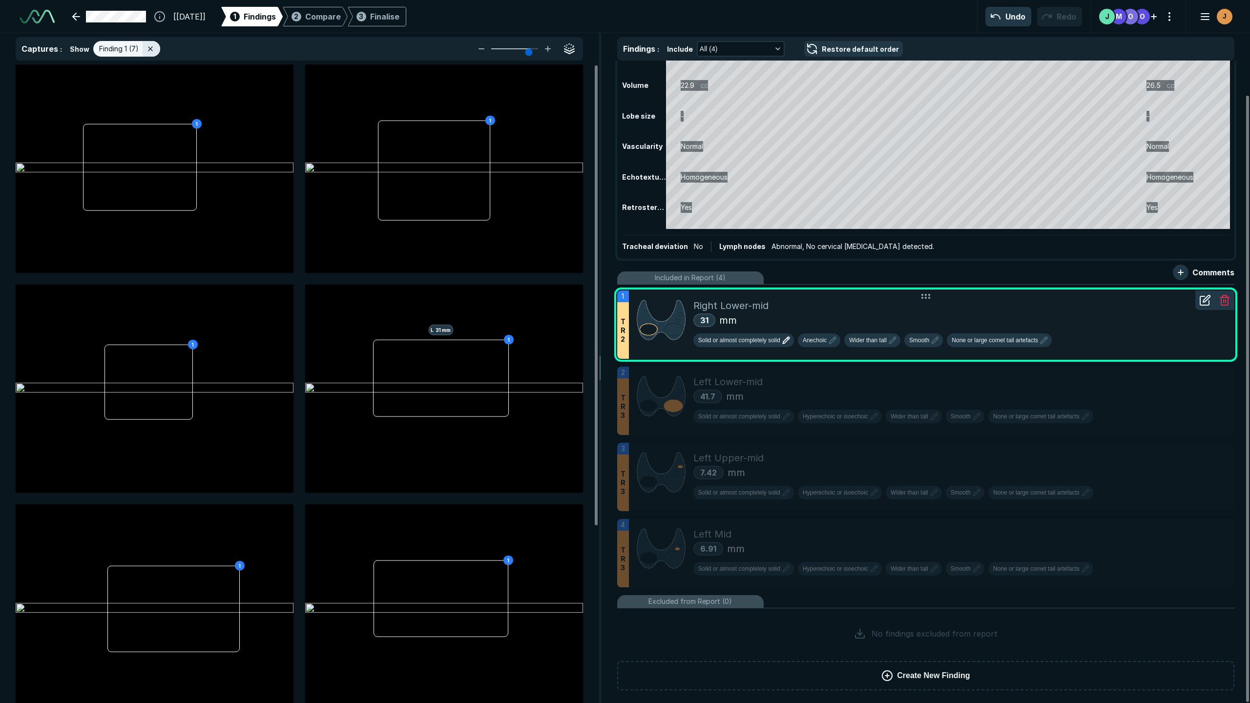
click at [737, 339] on span "Solid or almost completely solid" at bounding box center [739, 340] width 82 height 9
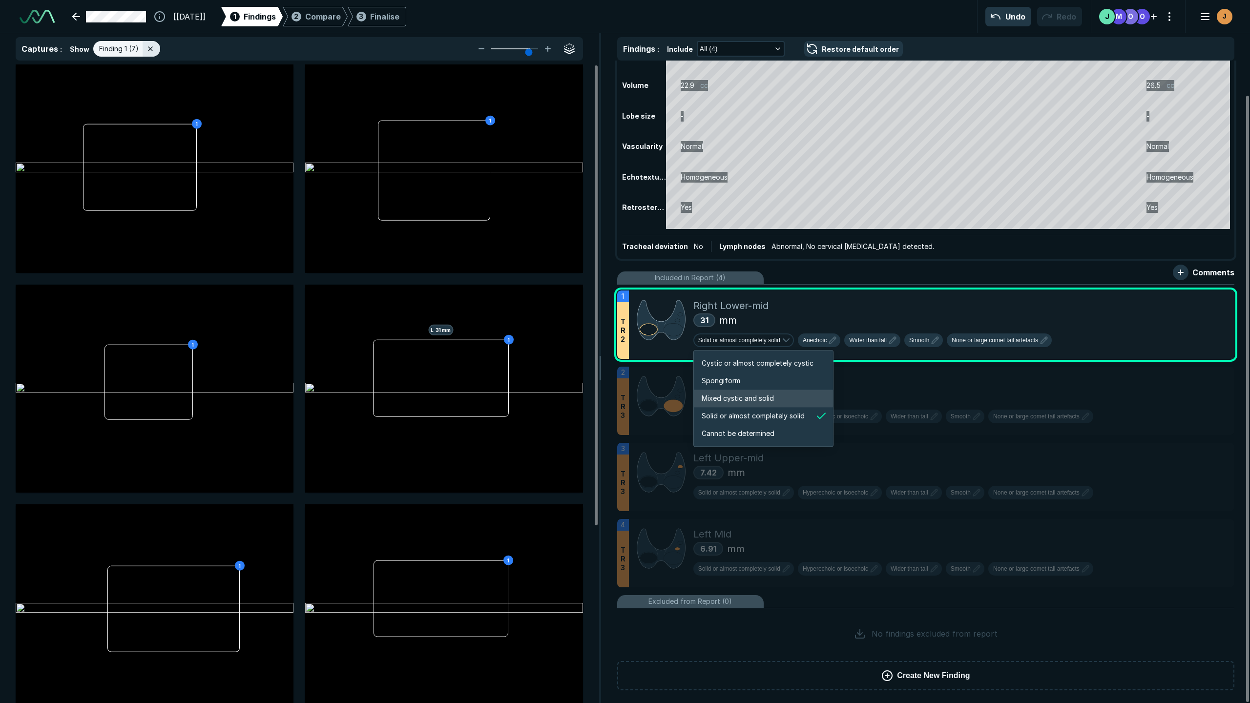
click at [746, 393] on li "Mixed cystic and solid" at bounding box center [763, 399] width 139 height 18
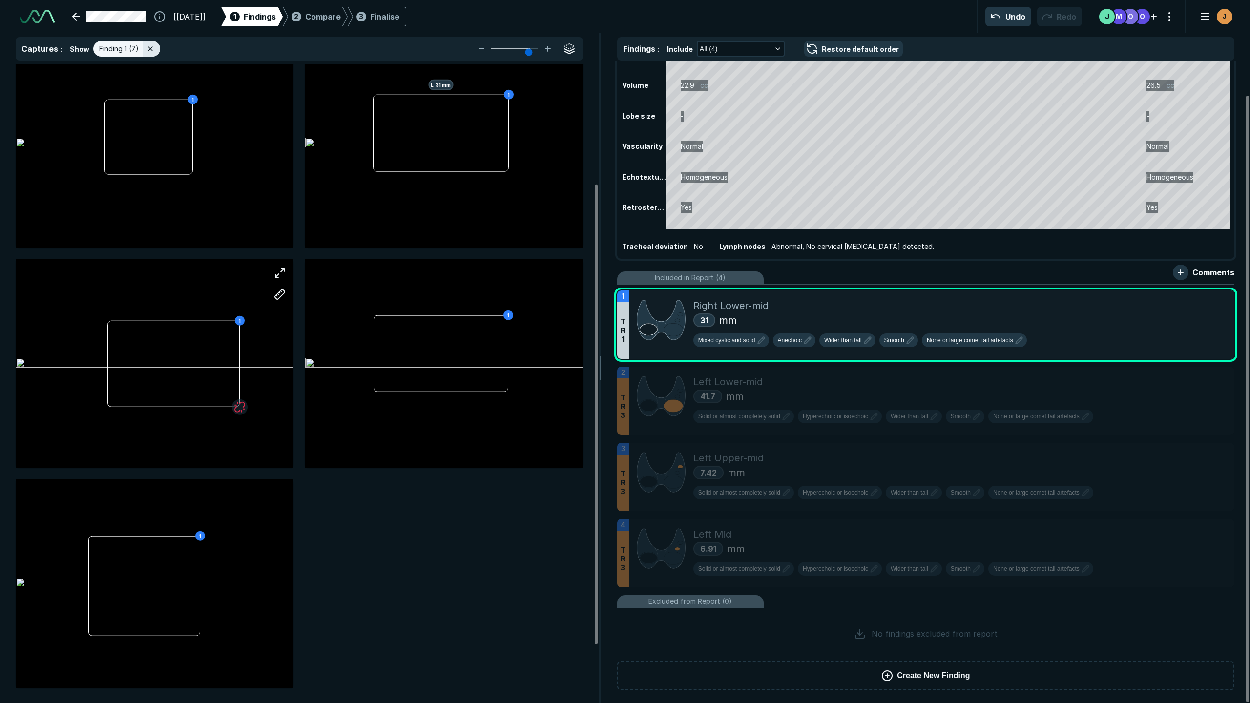
scroll to position [0, 0]
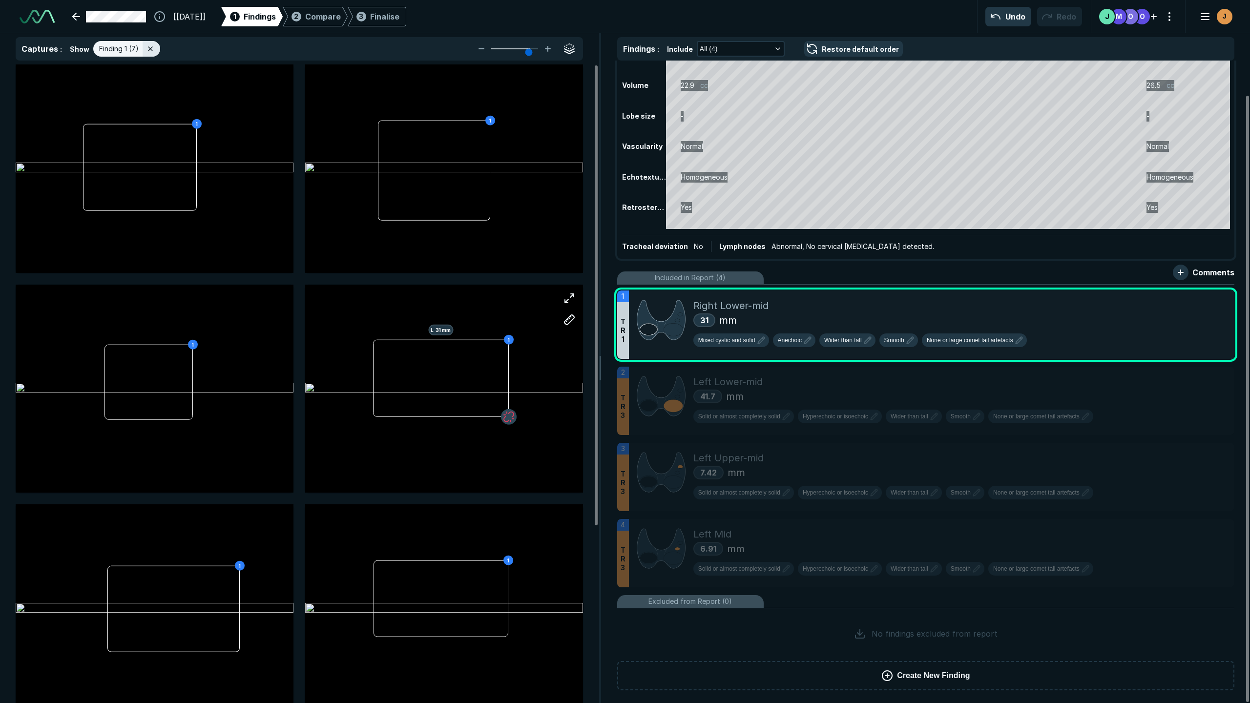
click at [509, 417] on button "button" at bounding box center [509, 417] width 16 height 16
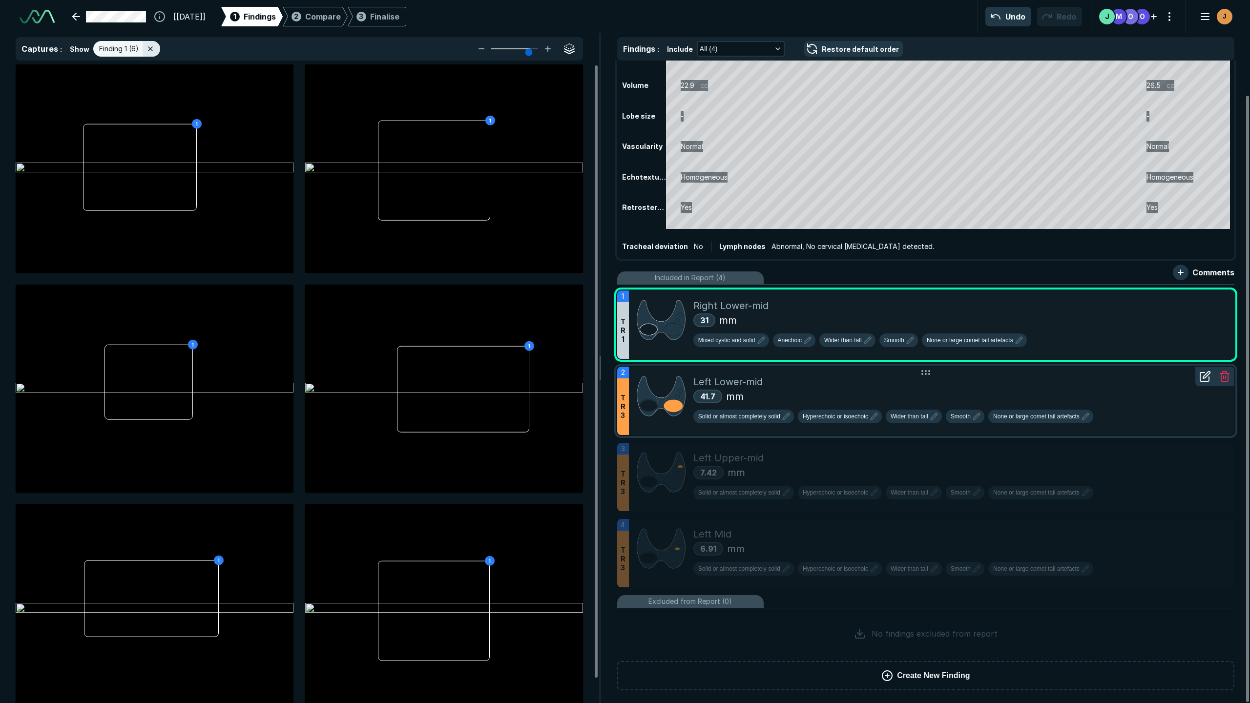
click at [861, 383] on div "Left Lower-mid" at bounding box center [960, 382] width 533 height 15
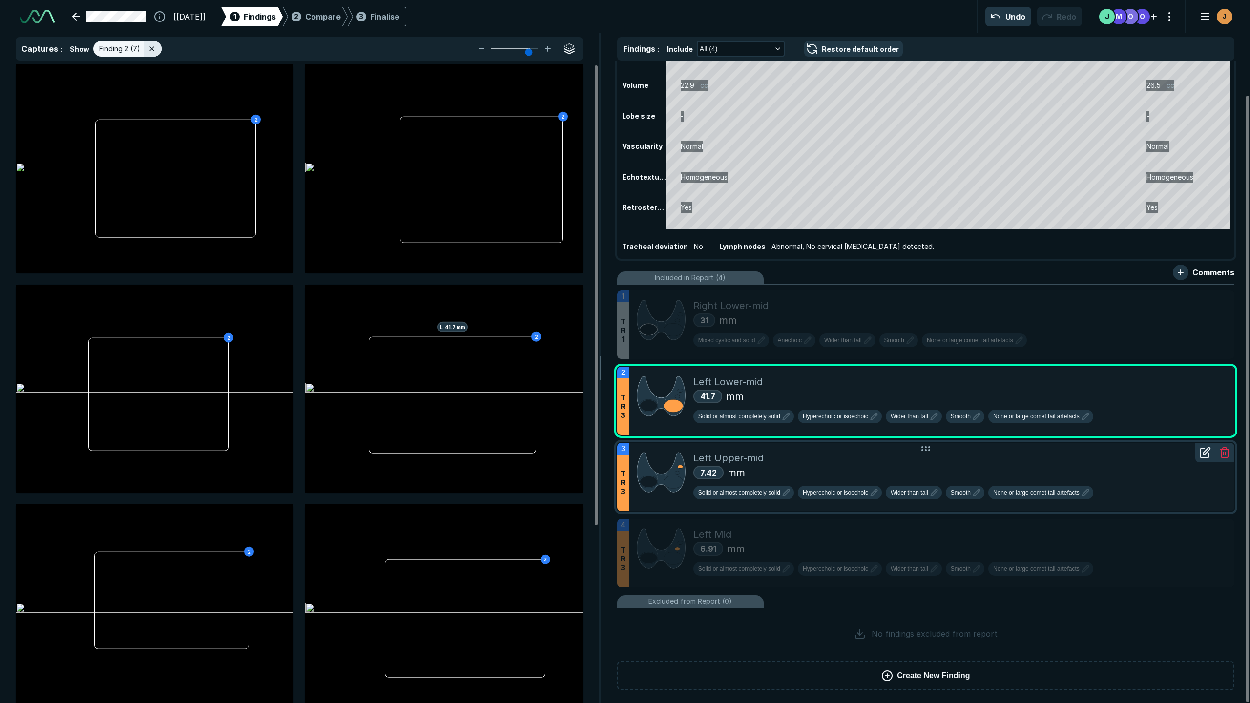
click at [875, 465] on div "7.42 mm" at bounding box center [960, 472] width 533 height 15
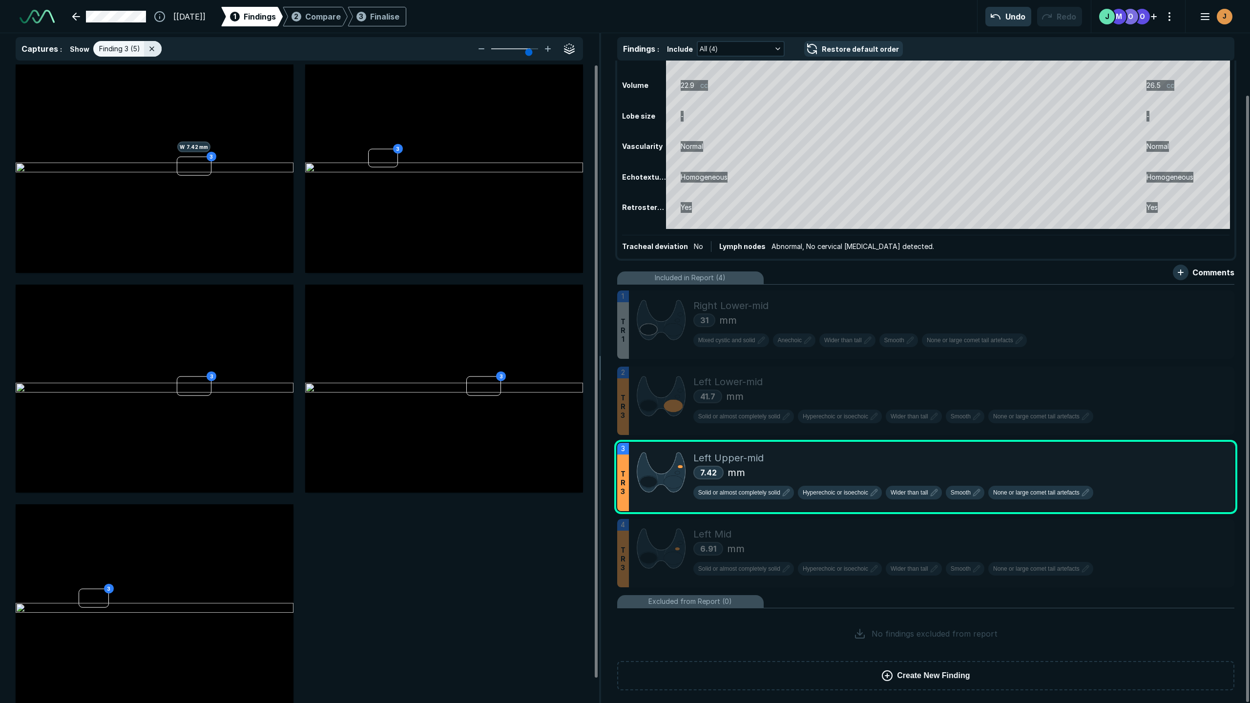
click at [899, 435] on icon at bounding box center [1207, 431] width 7 height 7
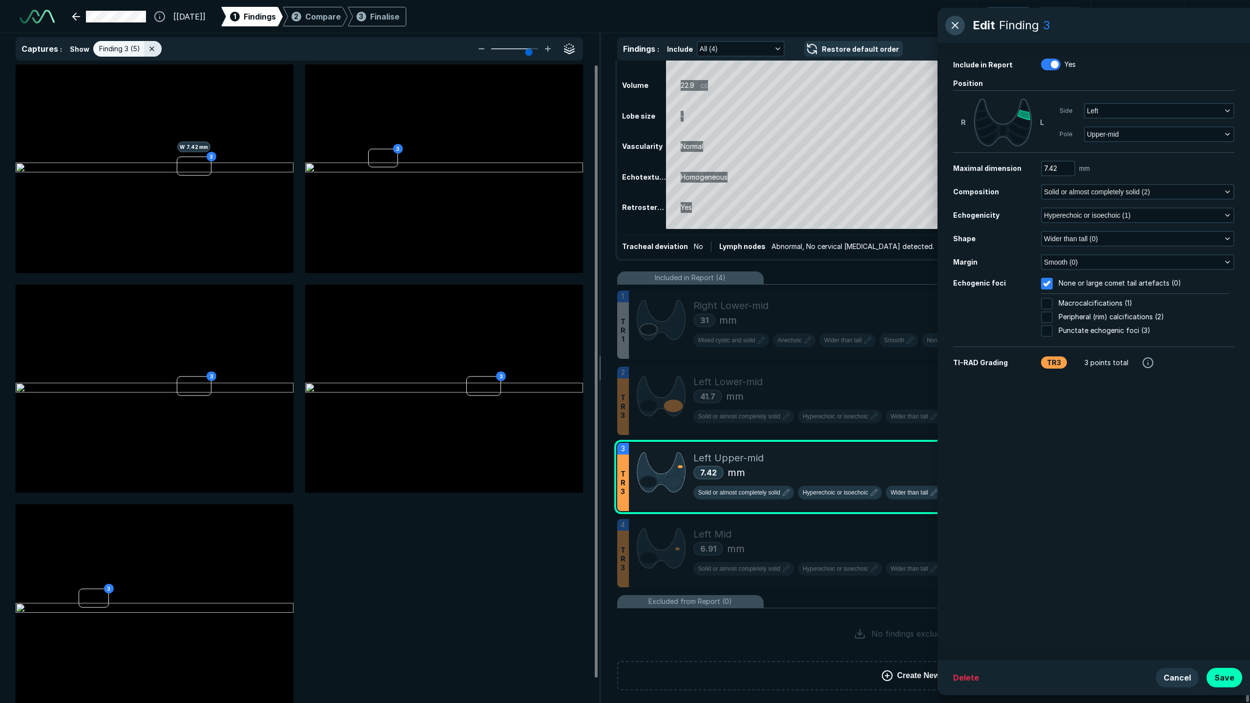
click at [899, 25] on button "button" at bounding box center [956, 26] width 20 height 20
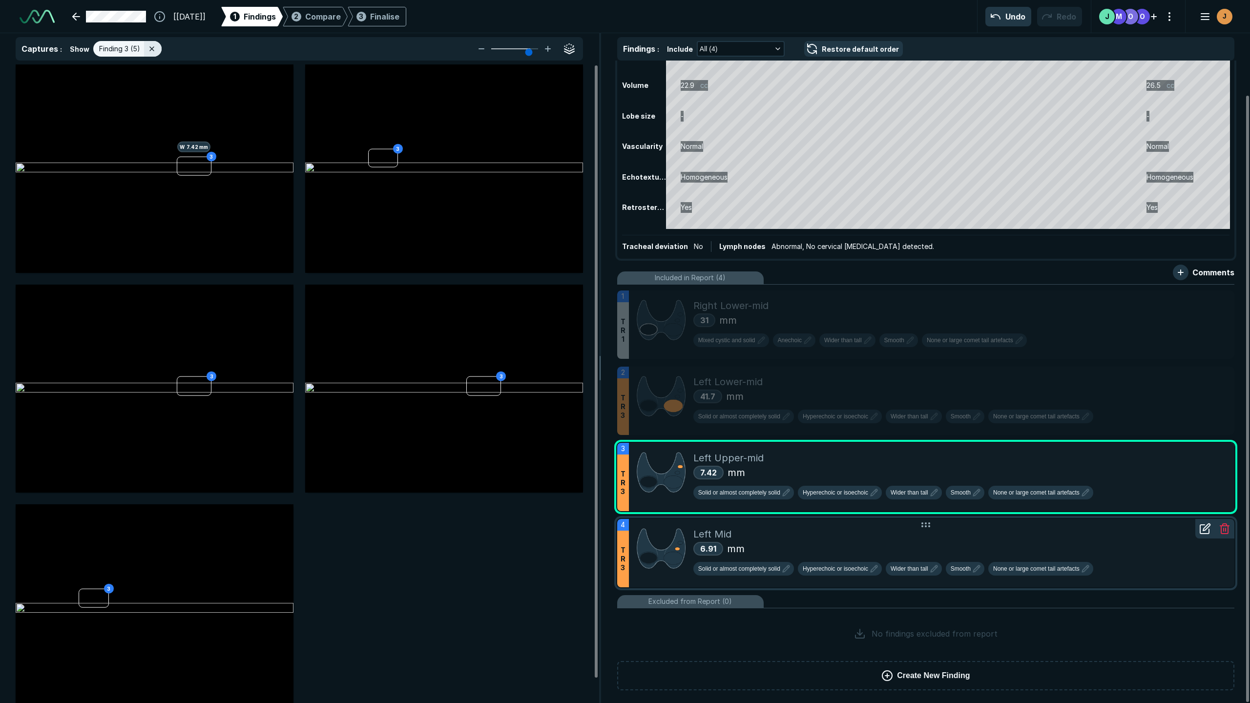
click at [899, 477] on div "6.91 mm" at bounding box center [960, 549] width 533 height 15
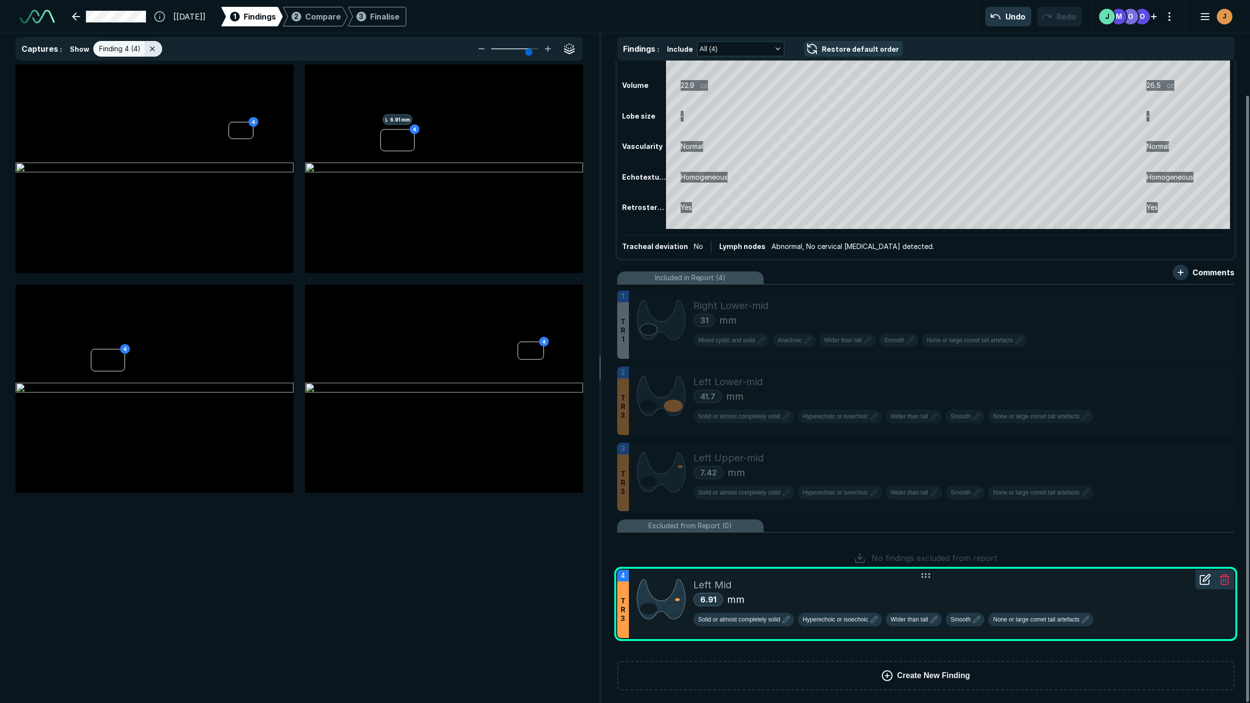
drag, startPoint x: 955, startPoint y: 532, endPoint x: 947, endPoint y: 582, distance: 50.4
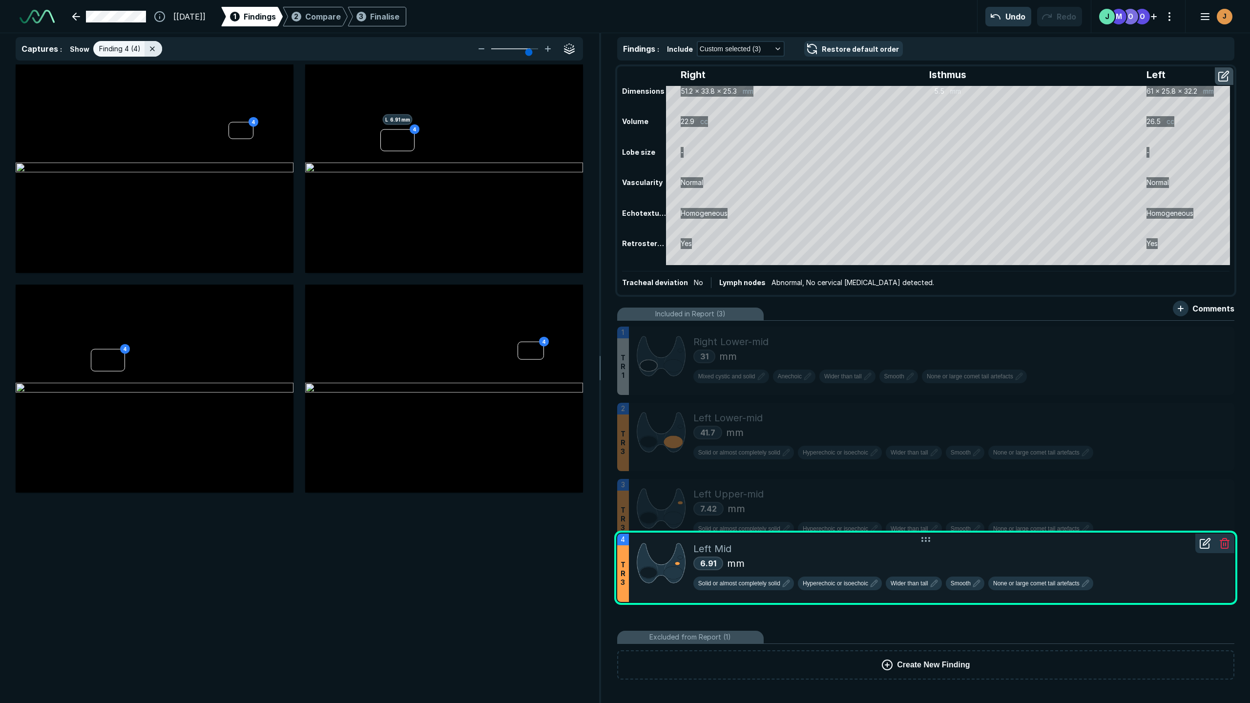
drag, startPoint x: 868, startPoint y: 594, endPoint x: 869, endPoint y: 550, distance: 44.5
click at [869, 477] on div "Left Mid" at bounding box center [960, 549] width 533 height 15
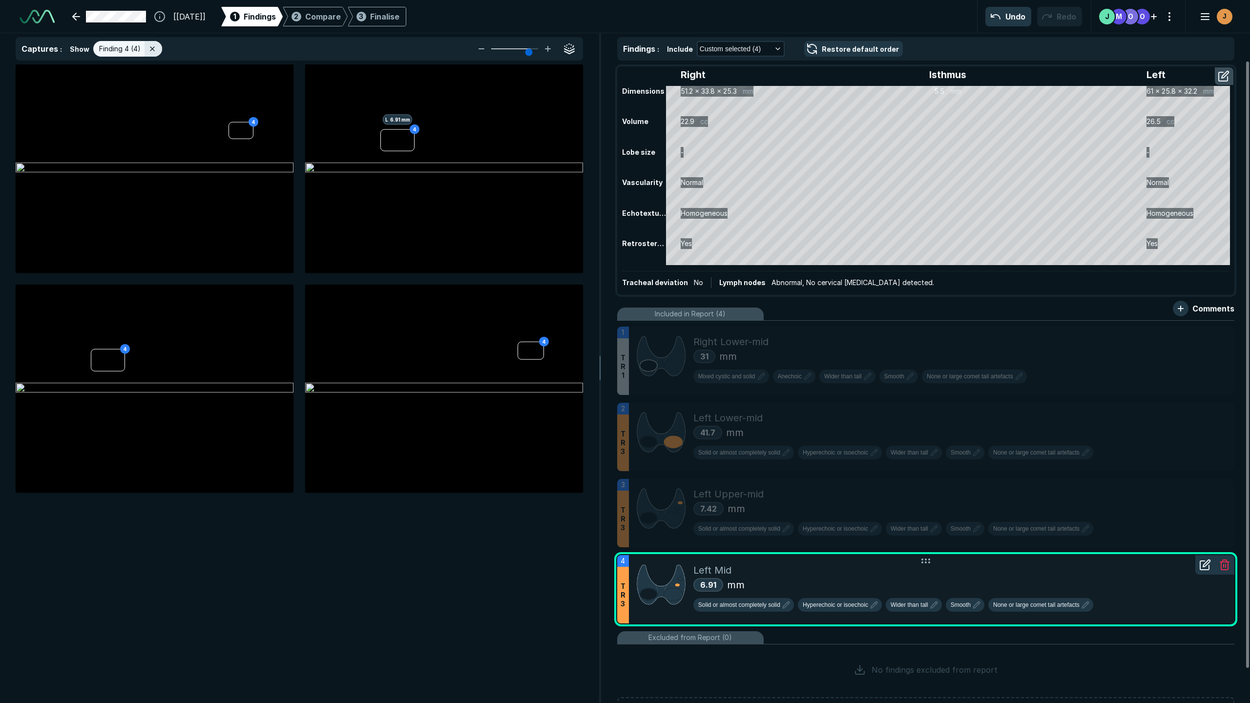
scroll to position [4100, 4018]
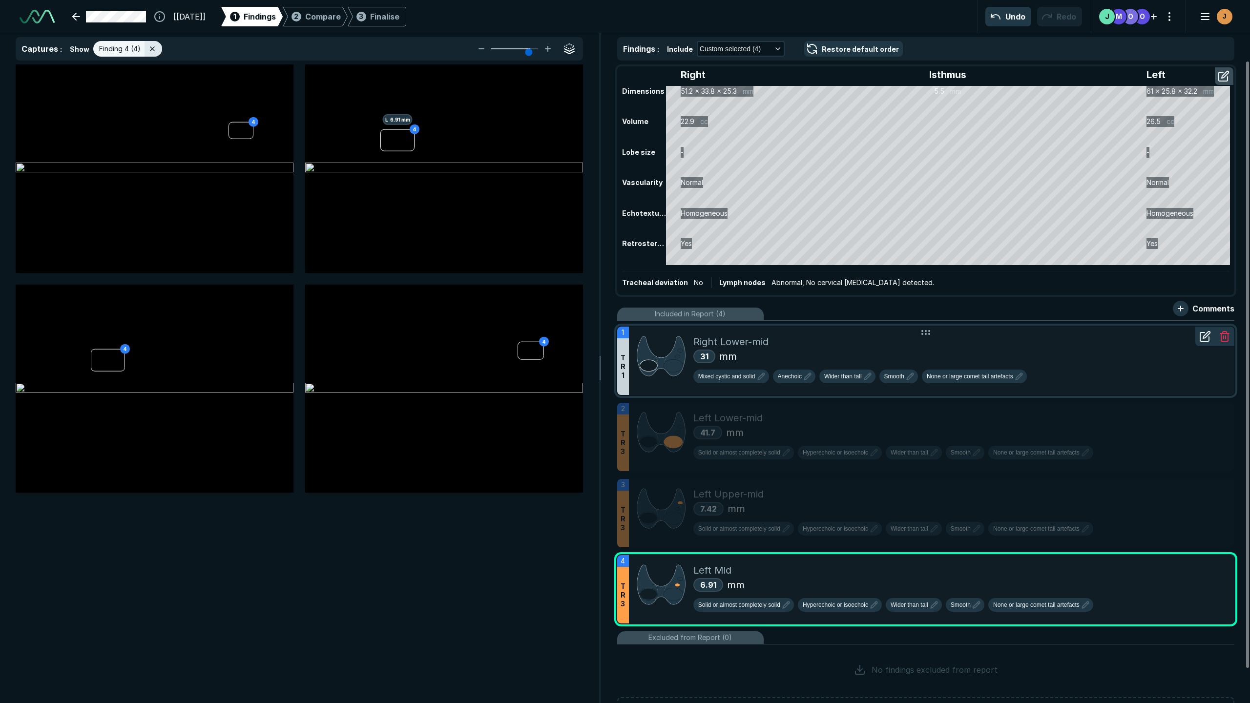
click at [899, 354] on div "31 mm" at bounding box center [960, 356] width 533 height 15
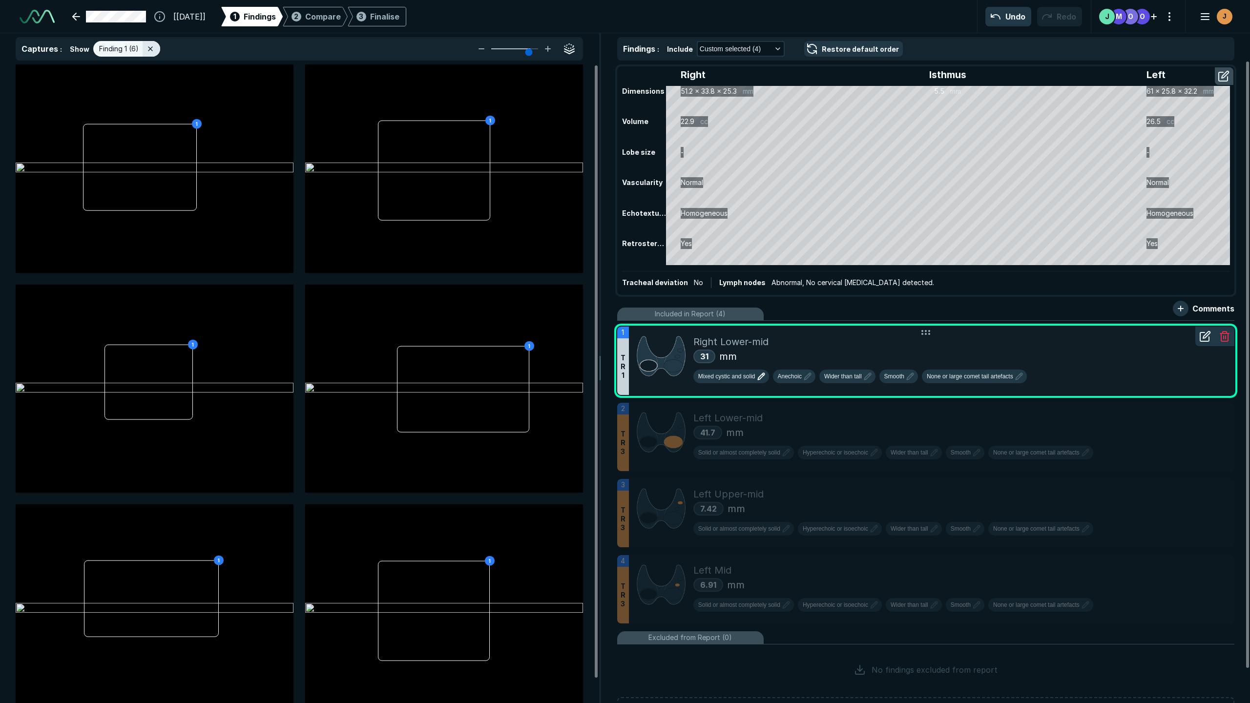
click at [746, 374] on span "Mixed cystic and solid" at bounding box center [726, 376] width 57 height 9
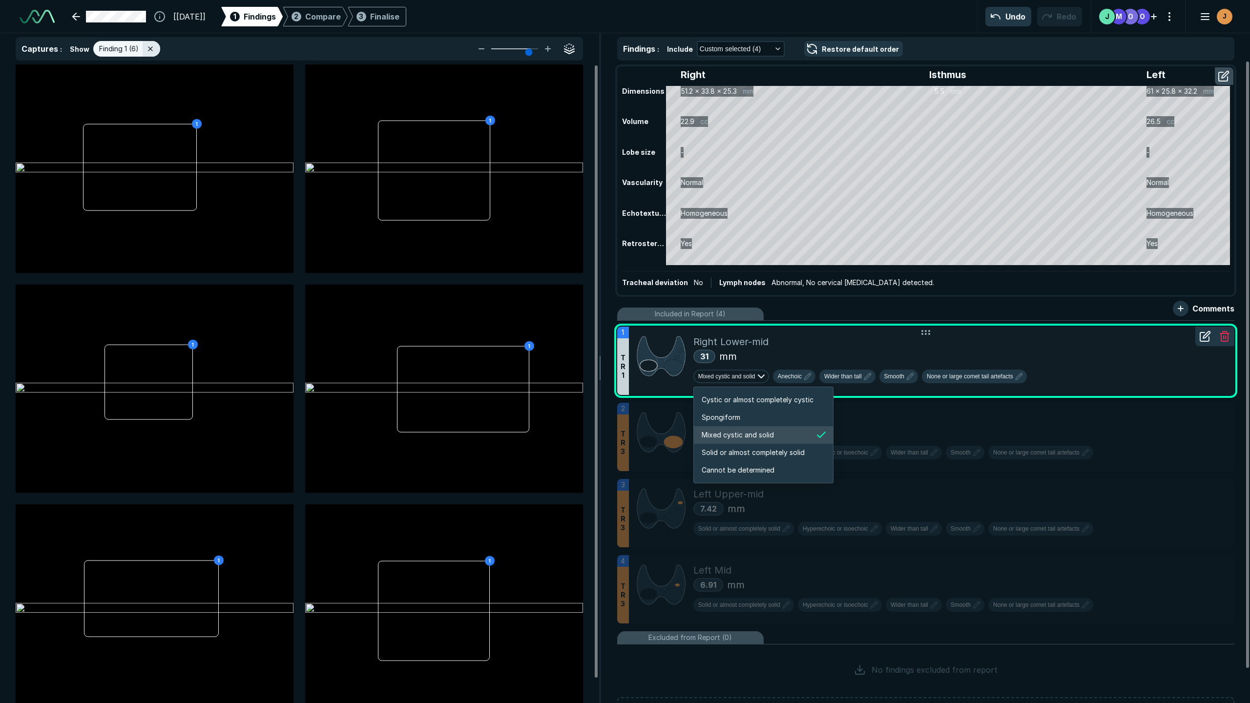
scroll to position [1629, 1876]
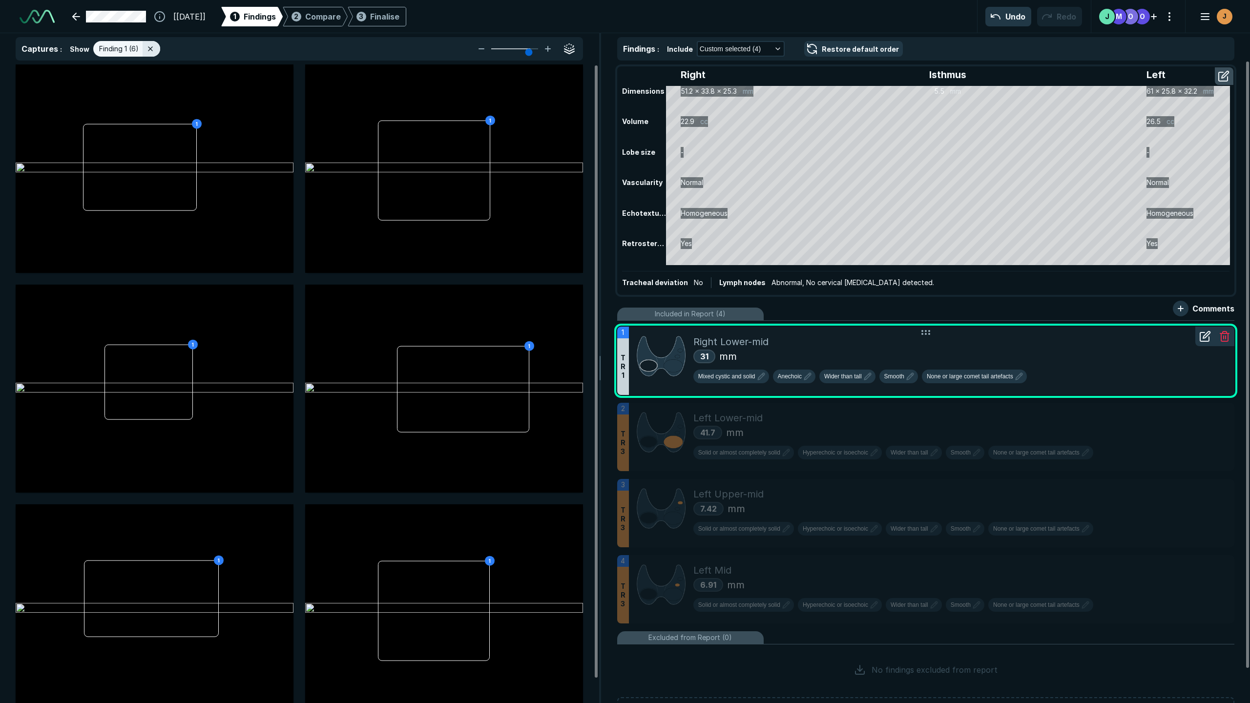
click at [848, 358] on div "31 mm" at bounding box center [960, 356] width 533 height 15
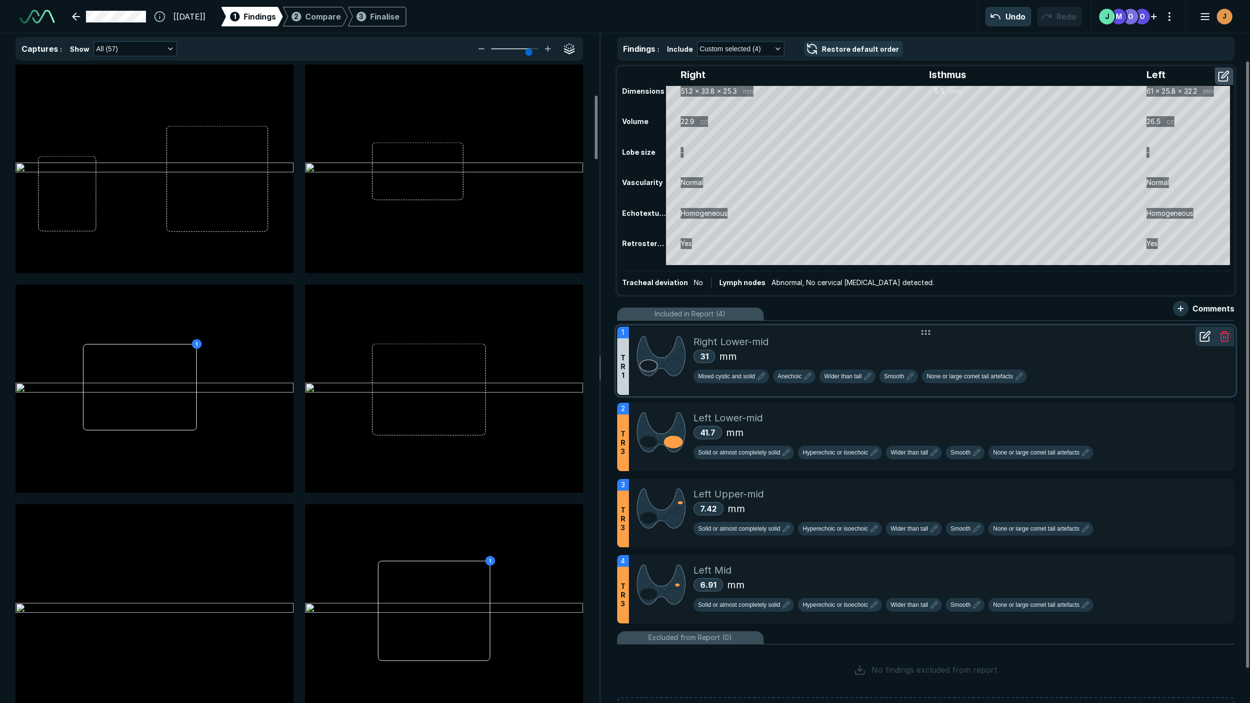
scroll to position [302, 0]
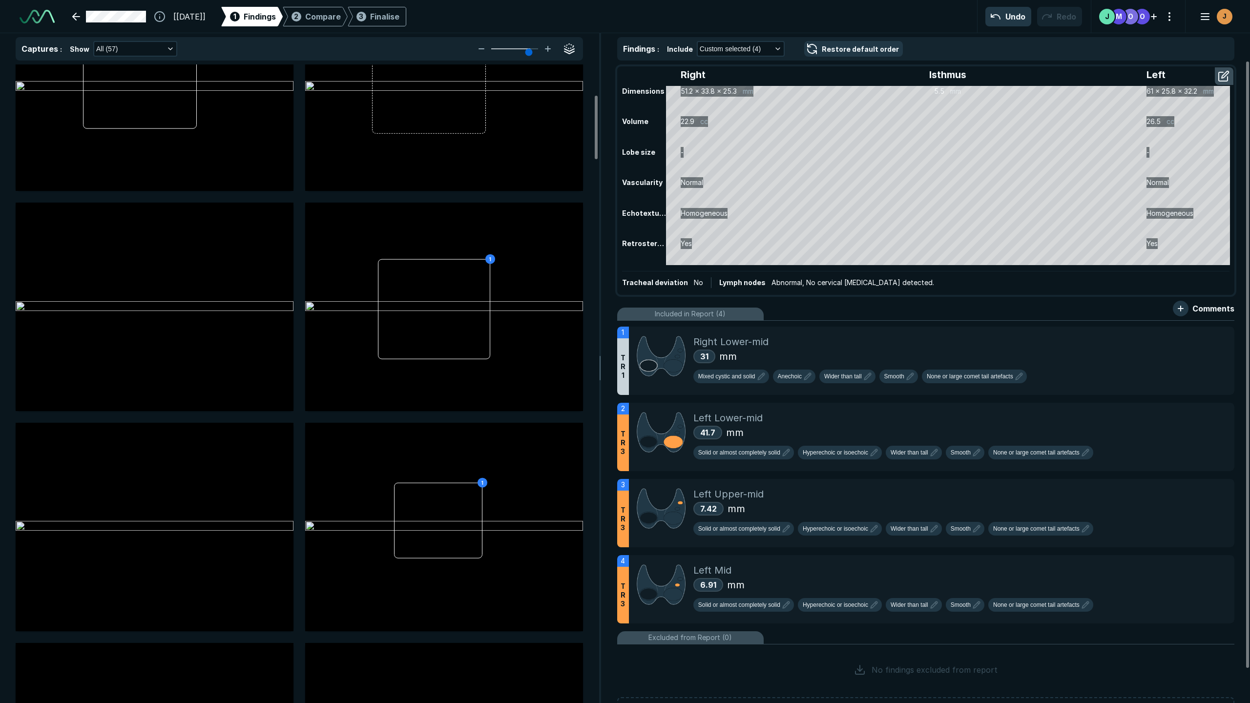
click at [899, 323] on icon at bounding box center [1206, 317] width 12 height 12
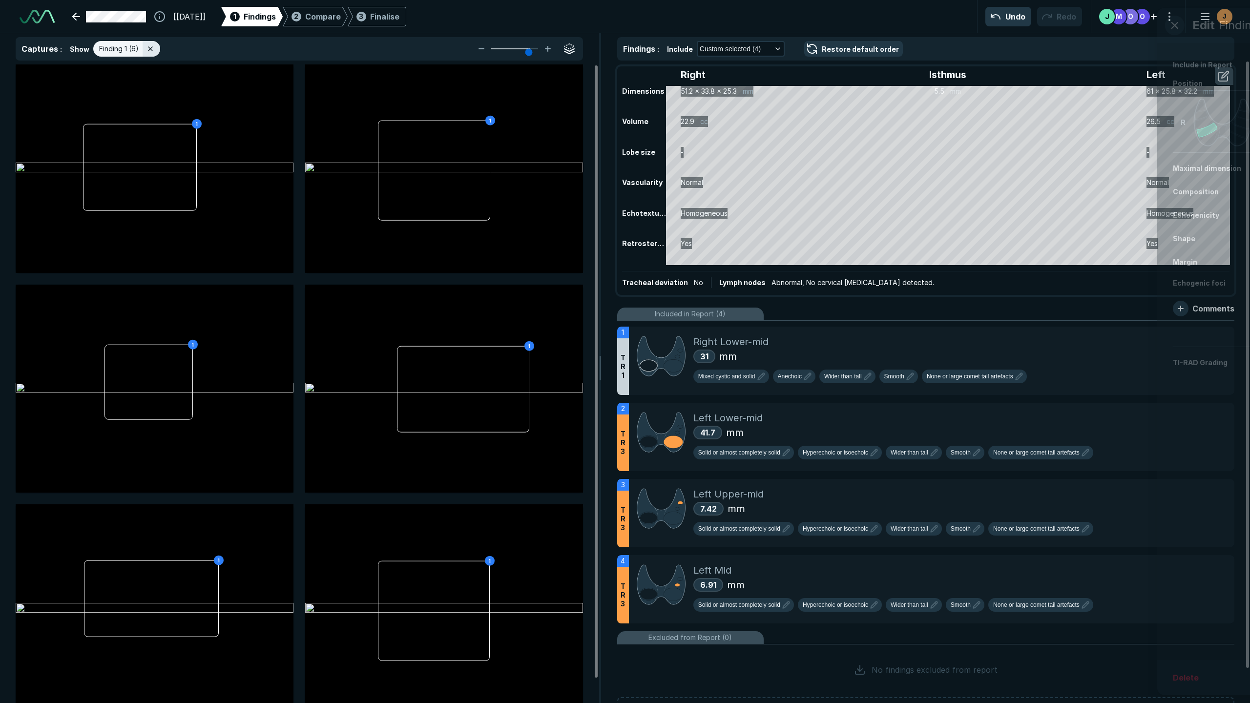
scroll to position [4023, 3793]
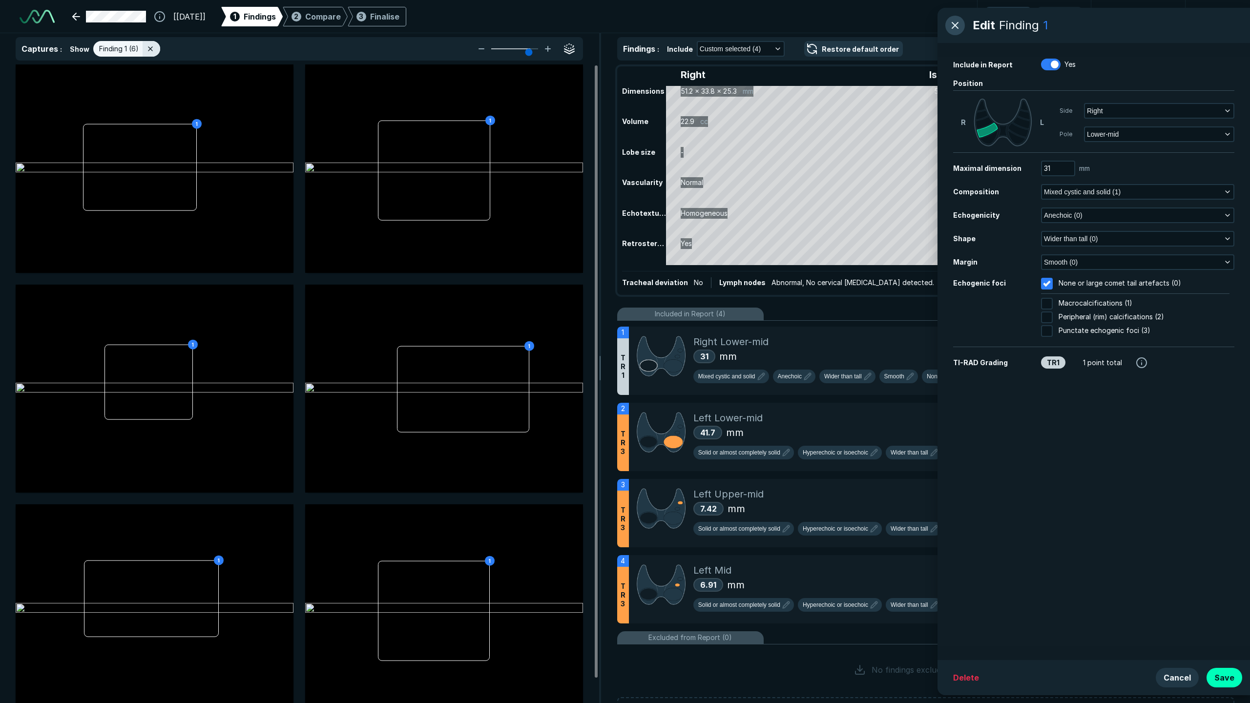
click at [899, 32] on button "button" at bounding box center [956, 26] width 20 height 20
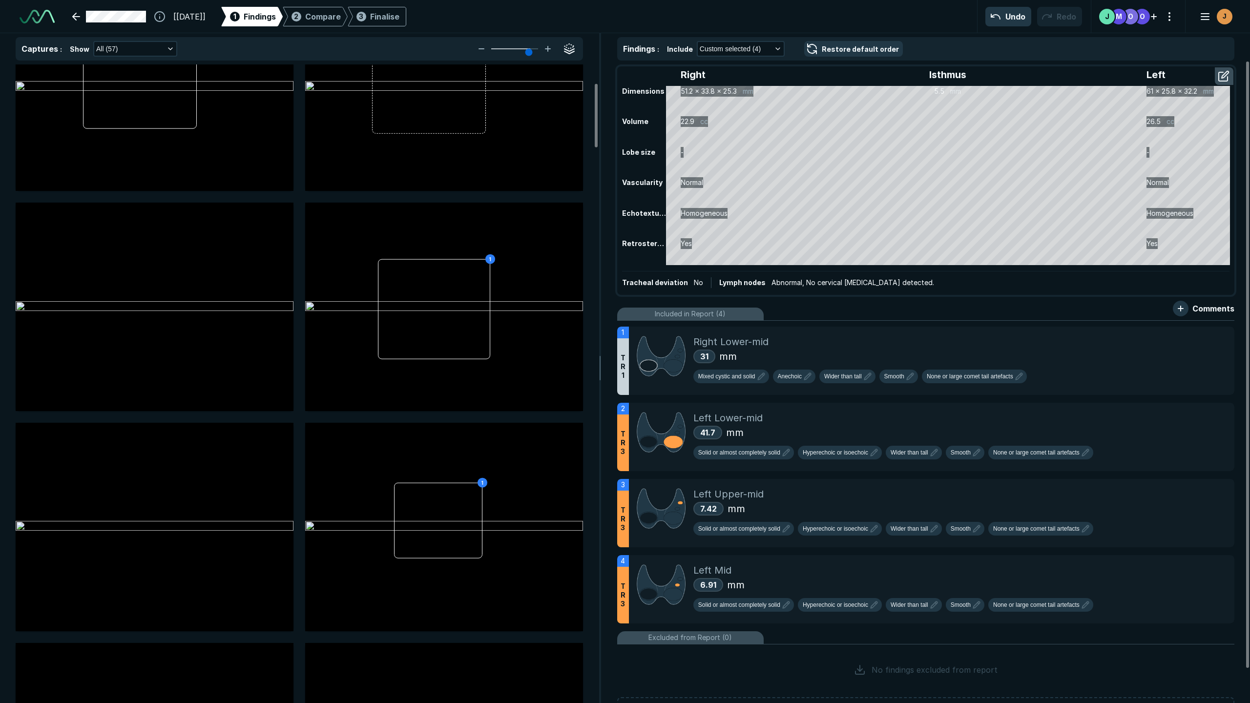
scroll to position [0, 0]
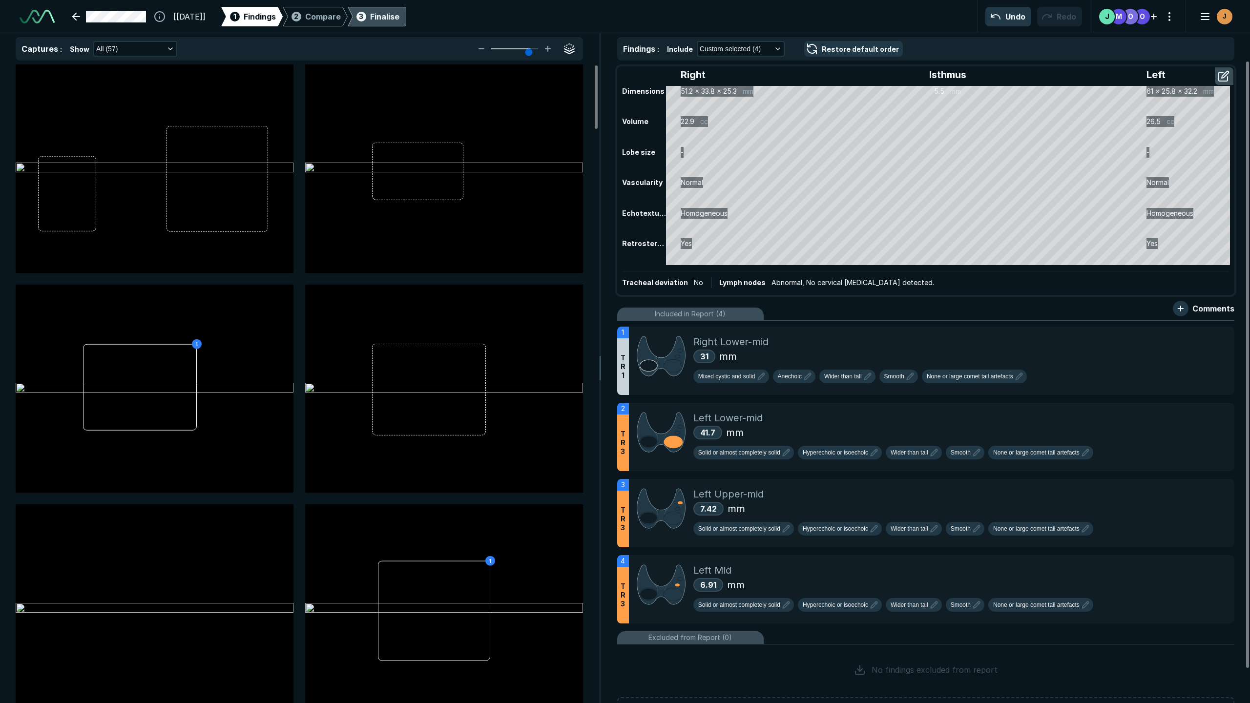
click at [400, 17] on div "Finalise" at bounding box center [384, 17] width 29 height 12
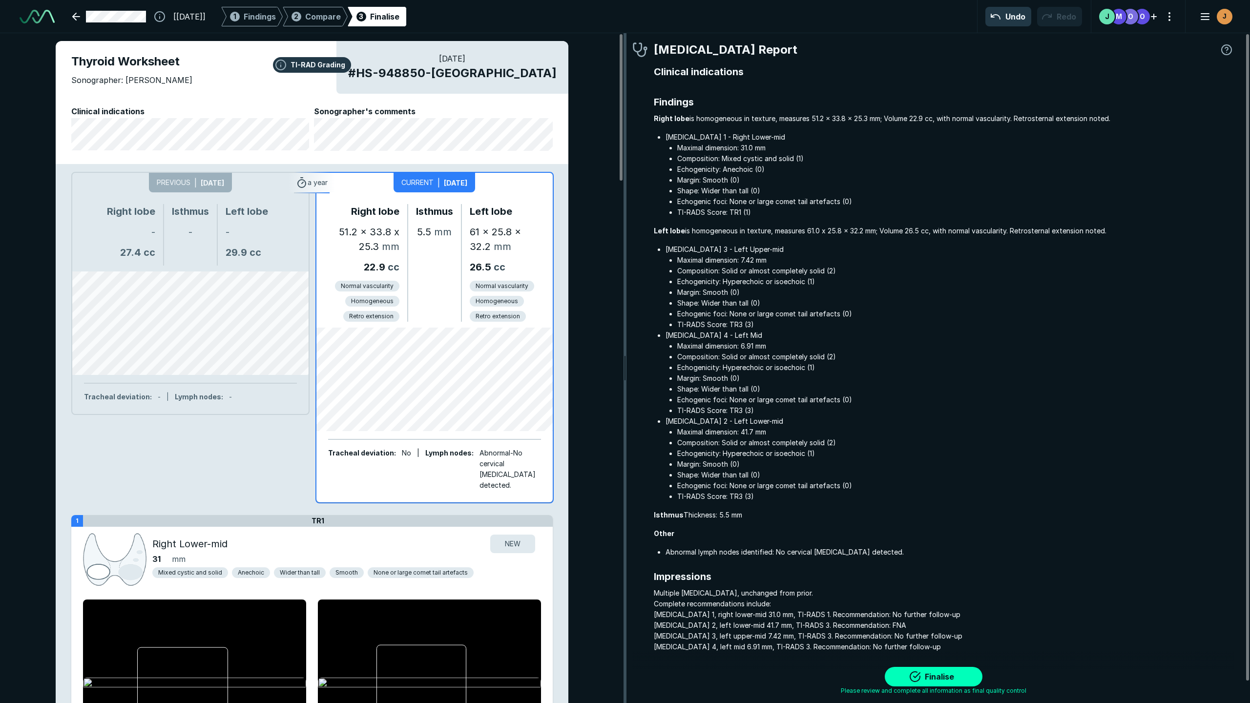
scroll to position [4171, 3906]
drag, startPoint x: 543, startPoint y: 368, endPoint x: 588, endPoint y: 362, distance: 45.3
click at [335, 16] on span "Compare" at bounding box center [323, 17] width 36 height 12
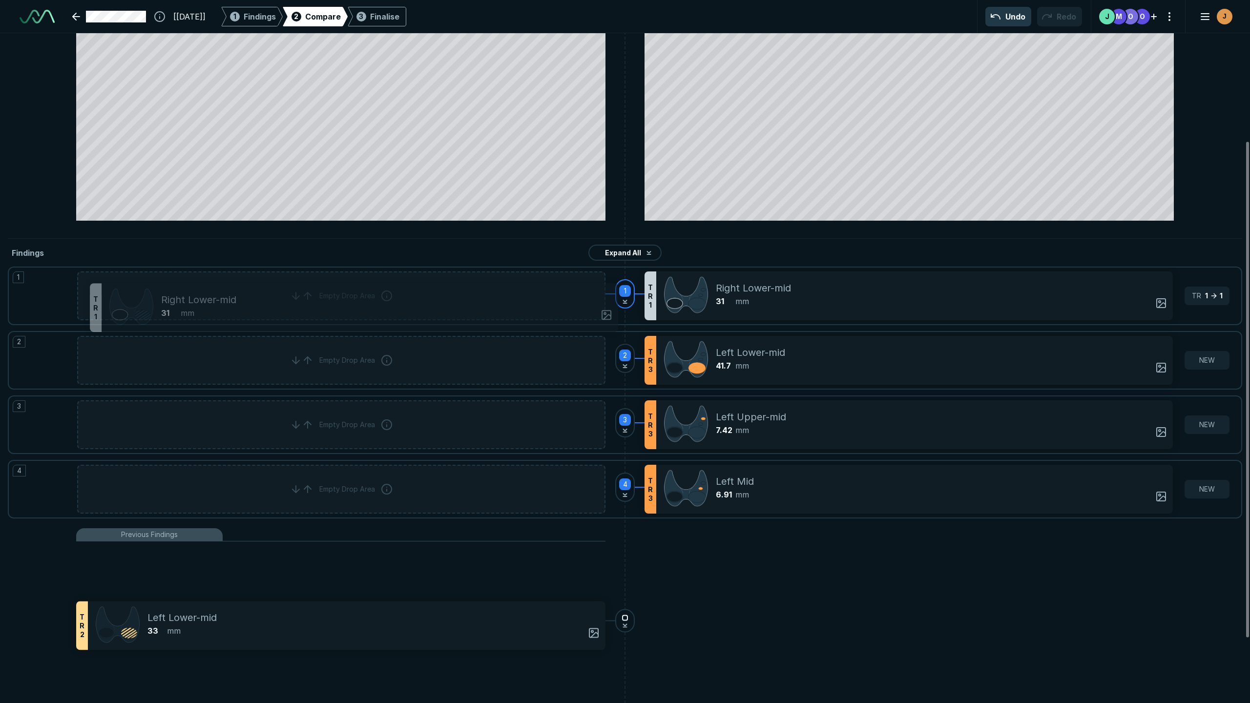
scroll to position [2983, 3511]
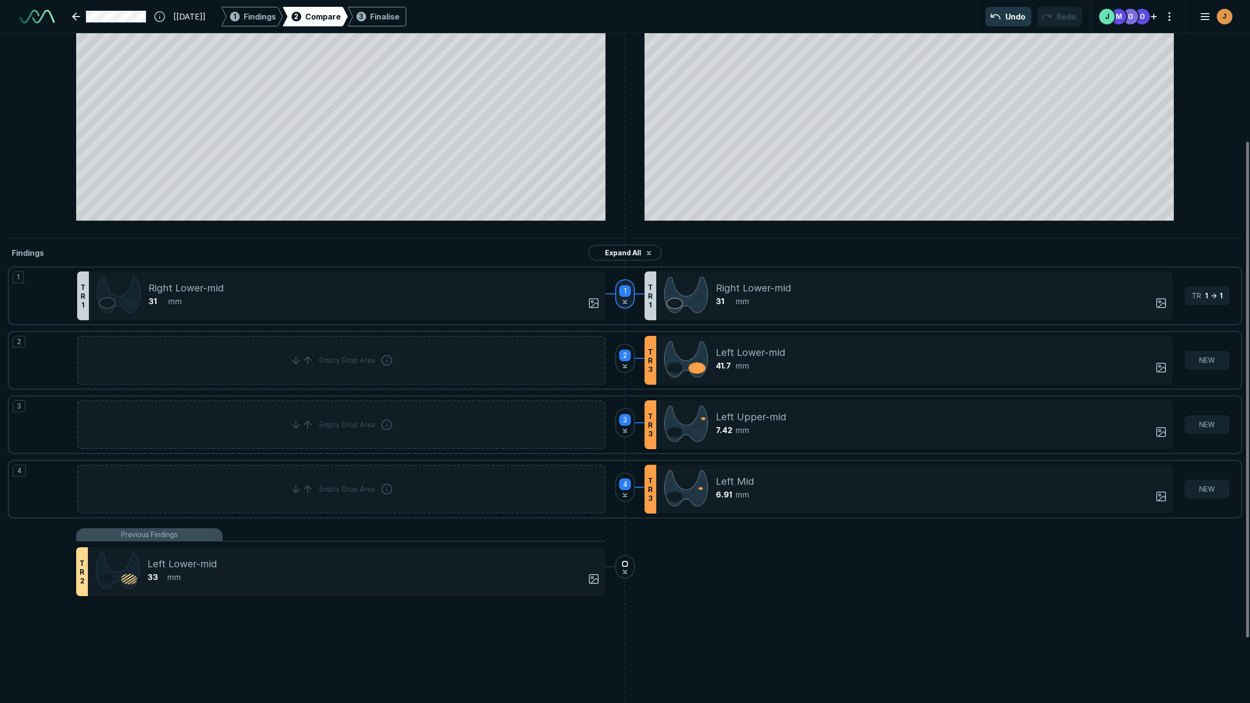
click at [628, 300] on div "1" at bounding box center [625, 293] width 20 height 29
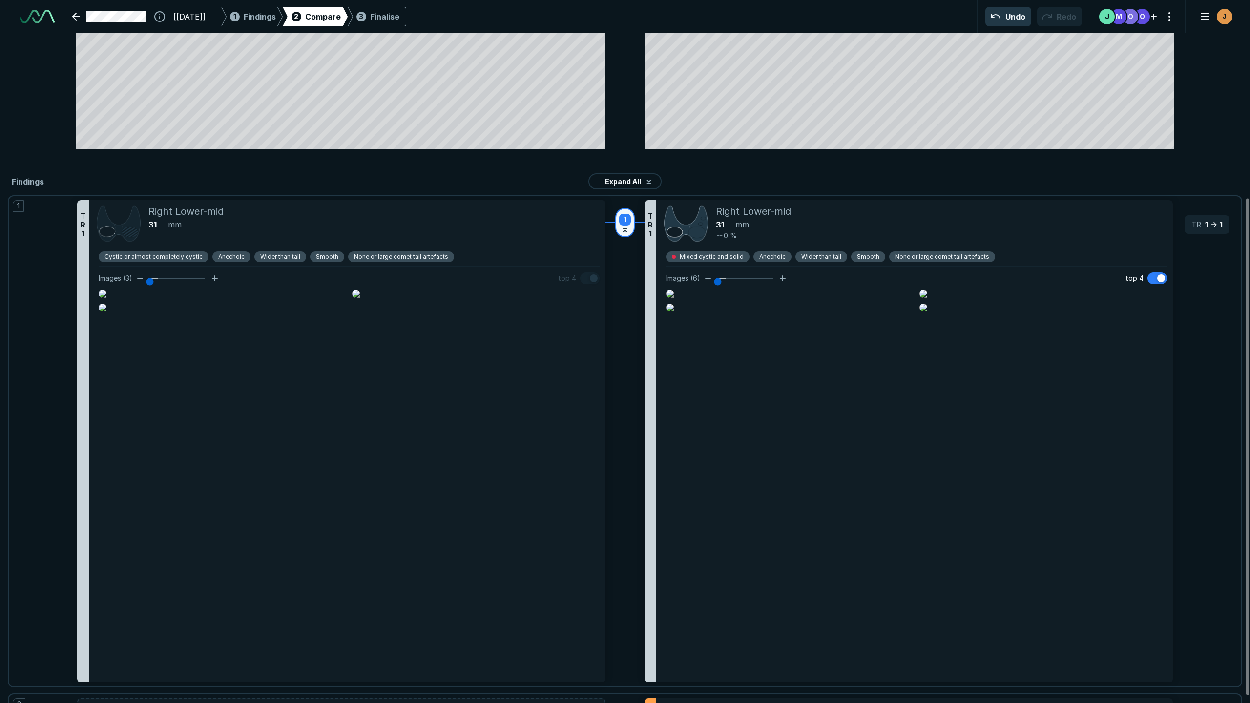
scroll to position [222, 0]
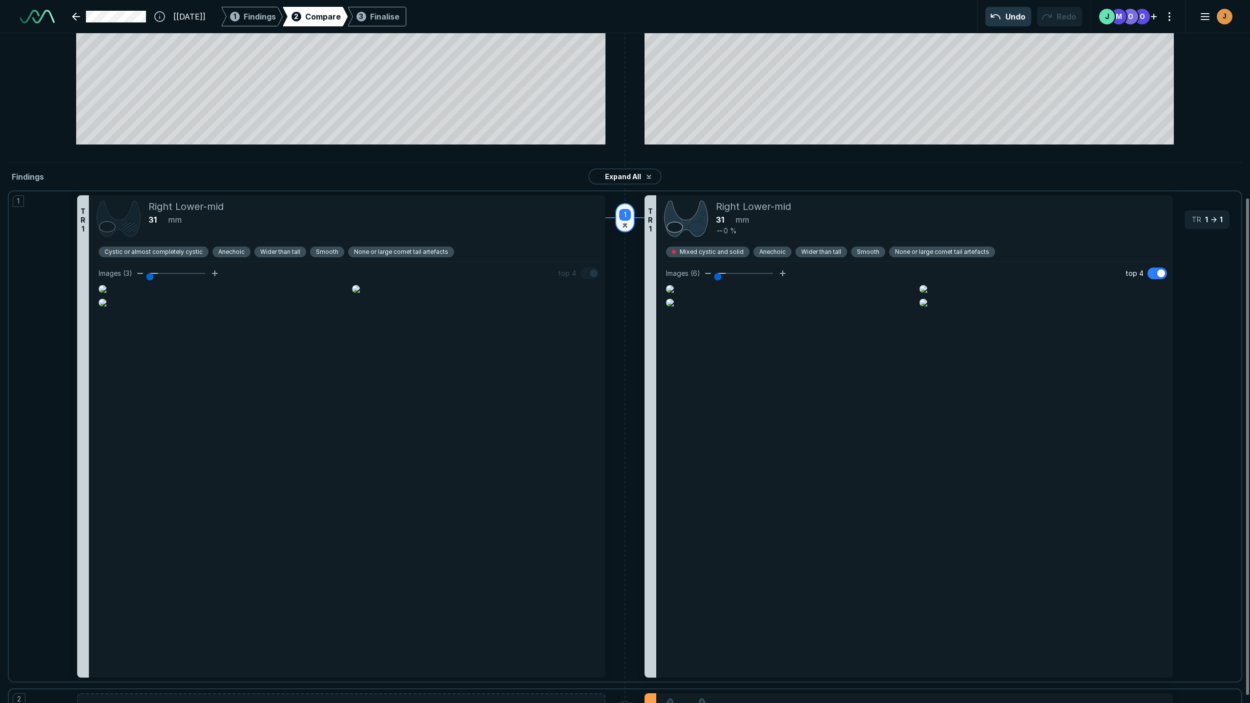
click at [624, 222] on icon at bounding box center [625, 225] width 6 height 6
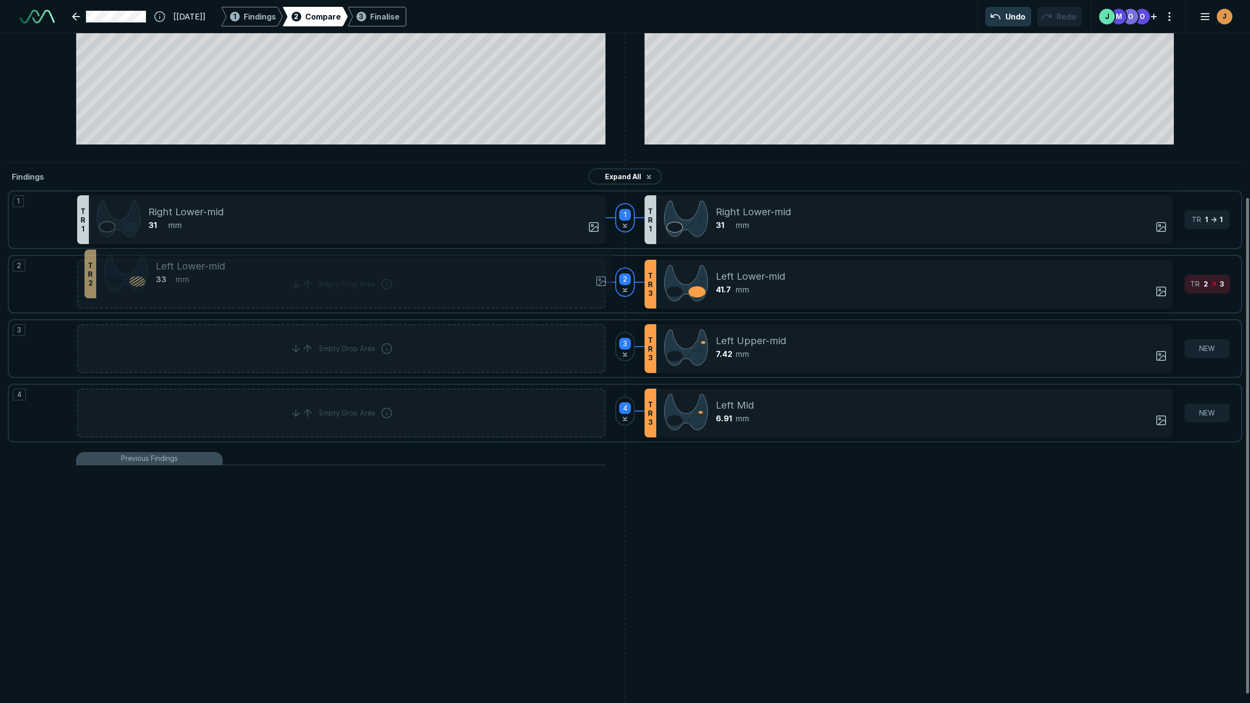
scroll to position [2983, 3511]
click at [628, 286] on icon at bounding box center [625, 289] width 6 height 6
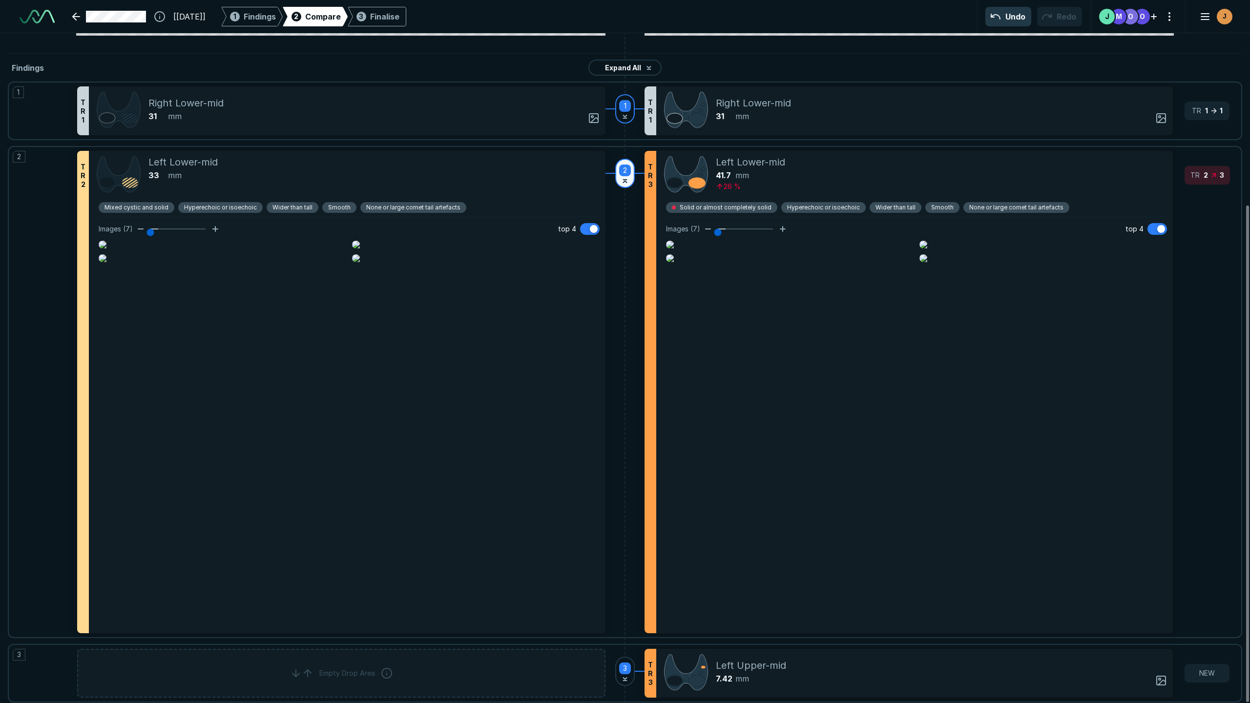
scroll to position [333, 0]
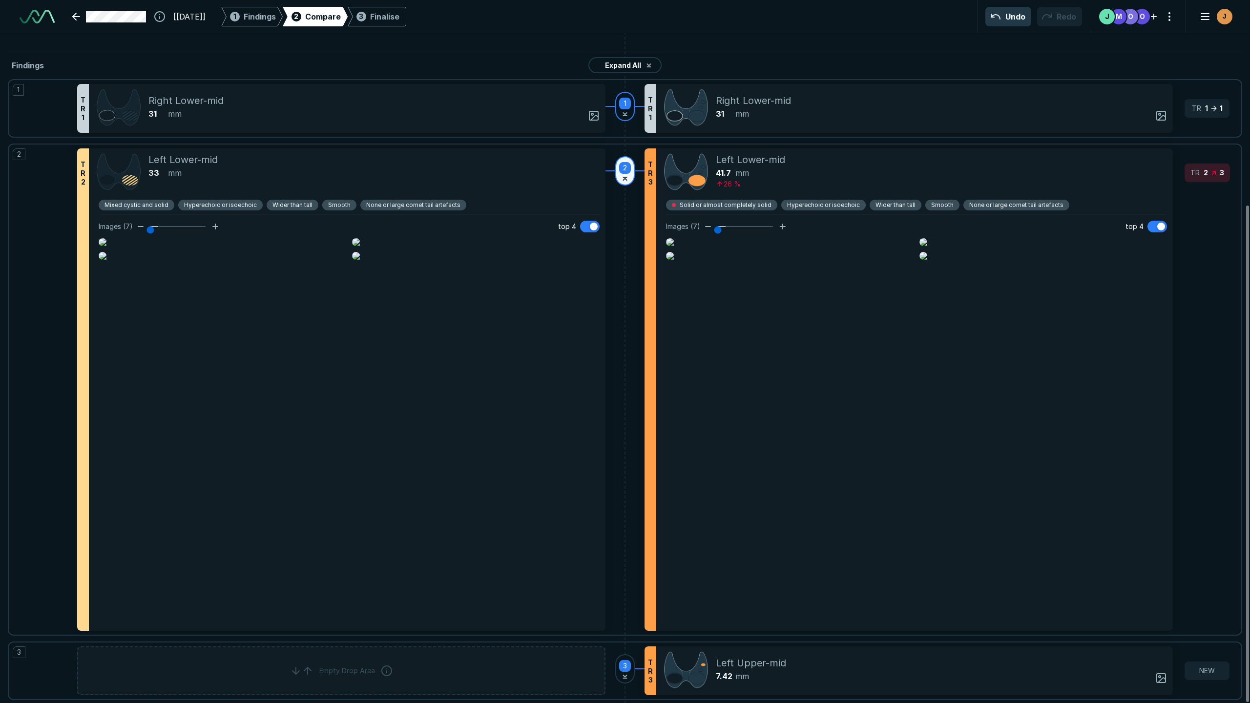
click at [626, 179] on icon at bounding box center [625, 180] width 3 height 2
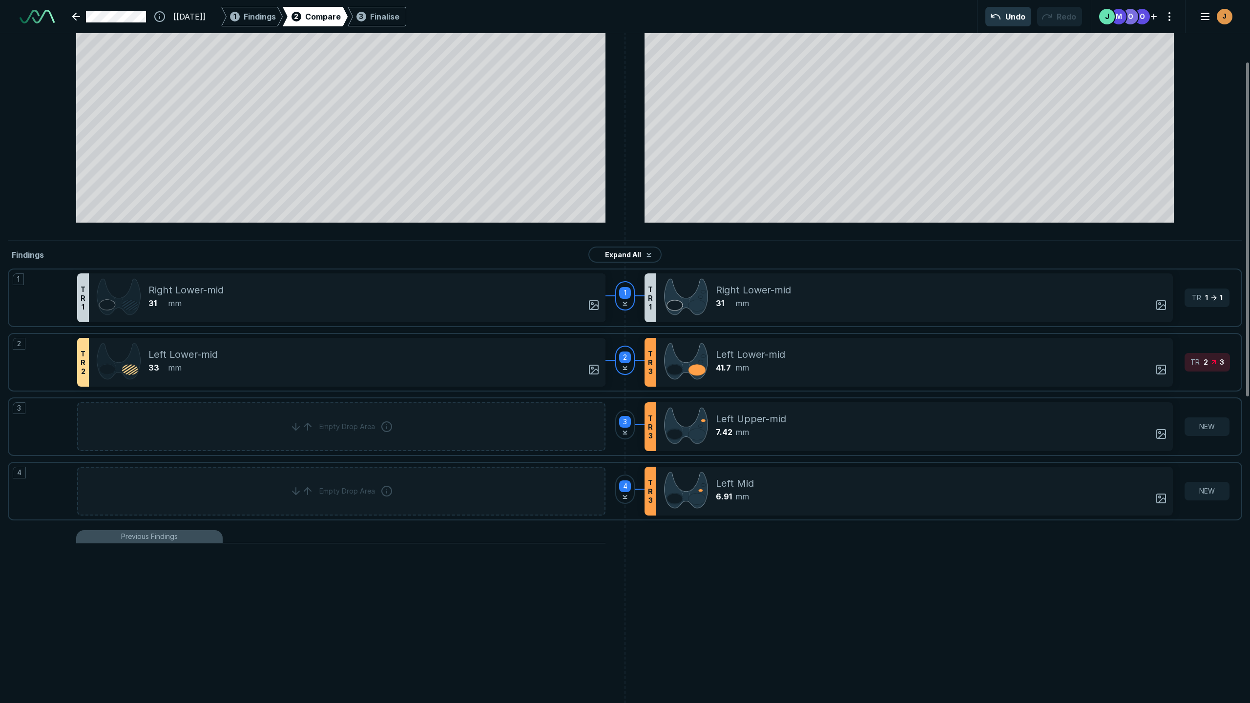
scroll to position [0, 0]
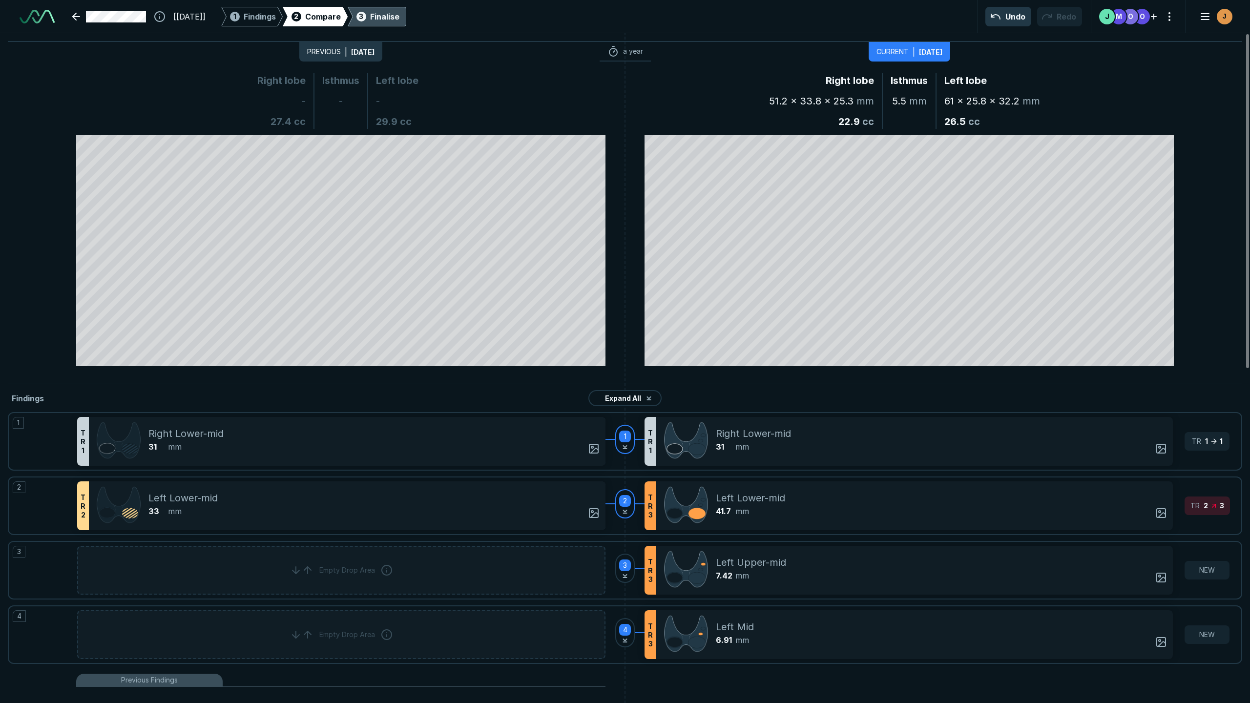
click at [400, 20] on div "Finalise" at bounding box center [384, 17] width 29 height 12
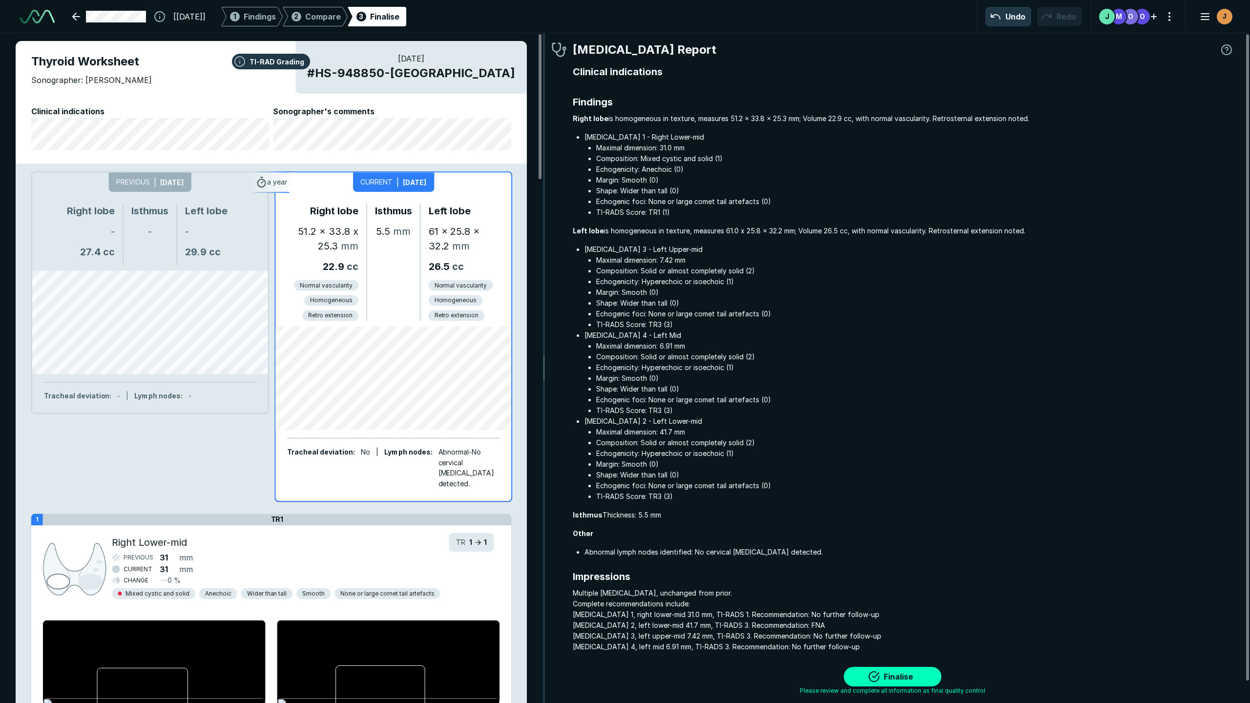
scroll to position [4171, 3906]
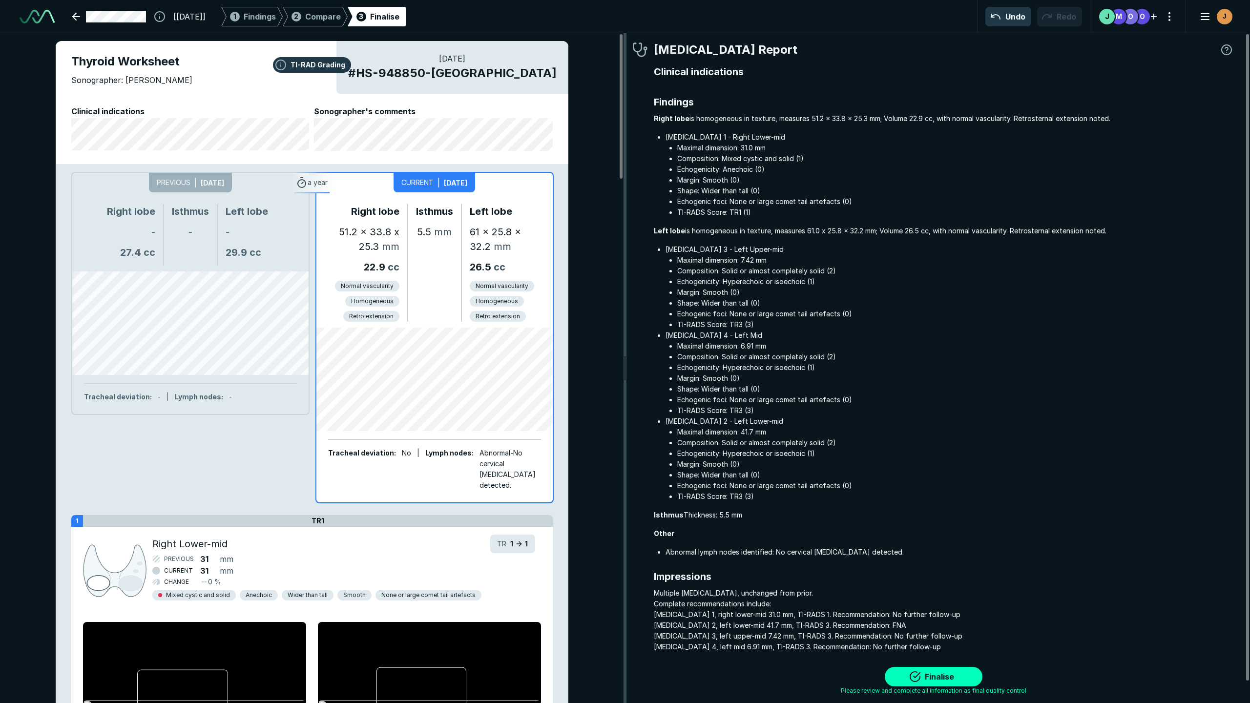
drag, startPoint x: 544, startPoint y: 363, endPoint x: 614, endPoint y: 351, distance: 71.3
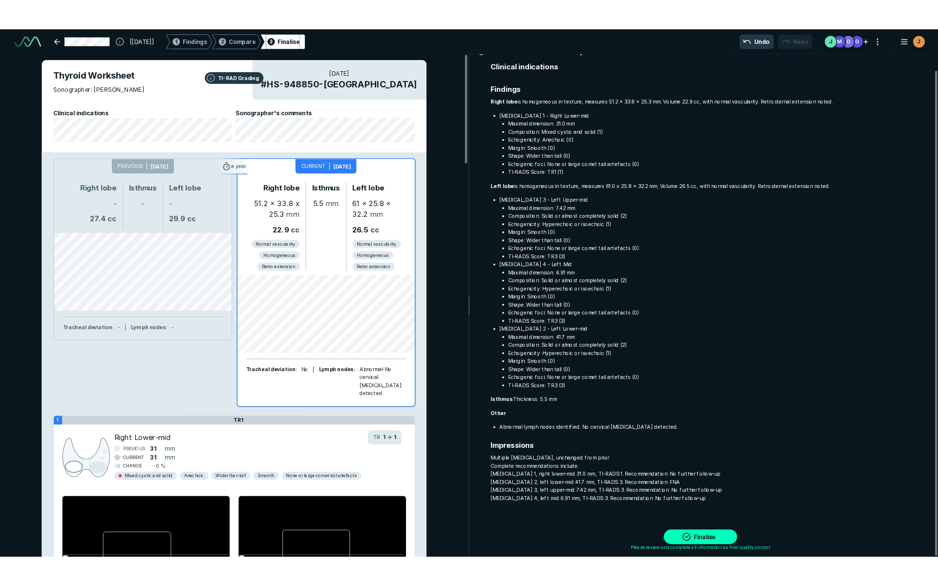
scroll to position [0, 0]
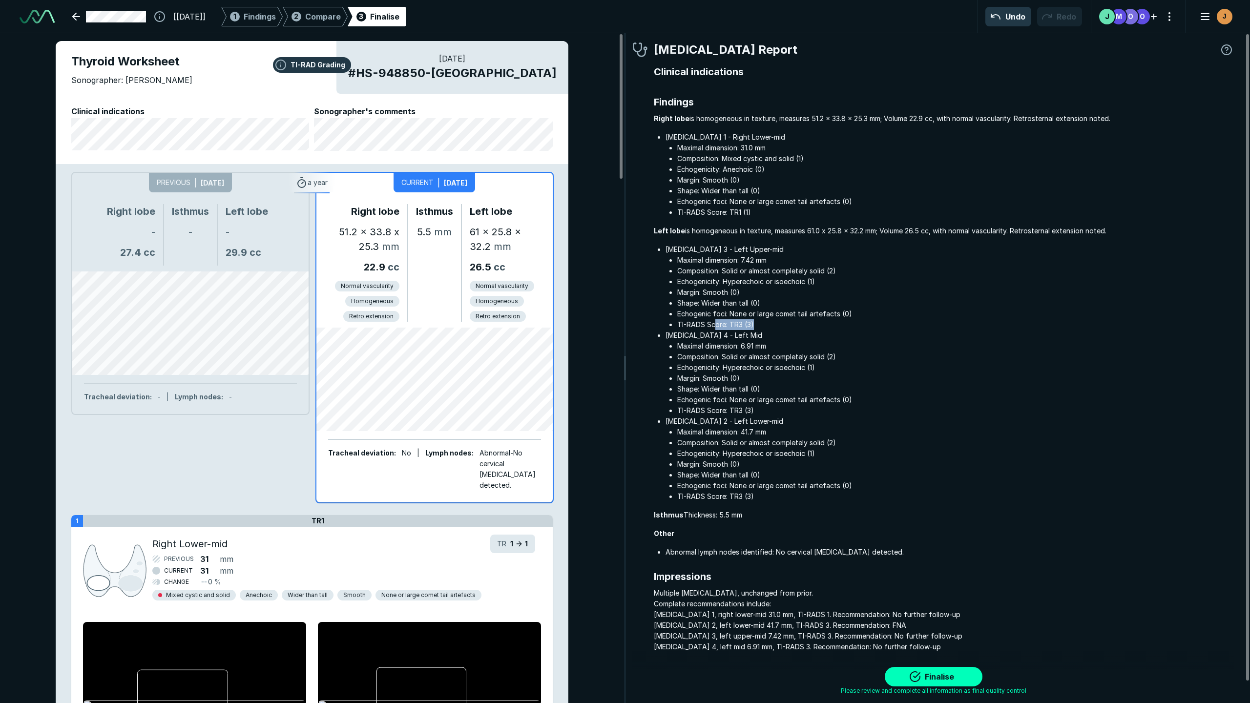
drag, startPoint x: 716, startPoint y: 326, endPoint x: 775, endPoint y: 327, distance: 58.6
click at [775, 327] on li "TI-RADS Score: TR3 (3)" at bounding box center [955, 324] width 557 height 11
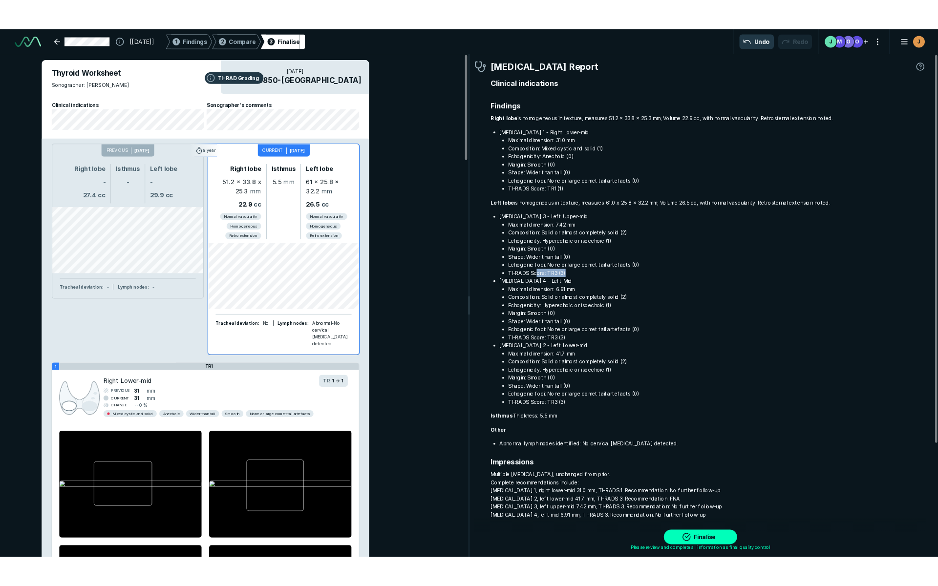
scroll to position [3723, 5475]
